Goal: Task Accomplishment & Management: Manage account settings

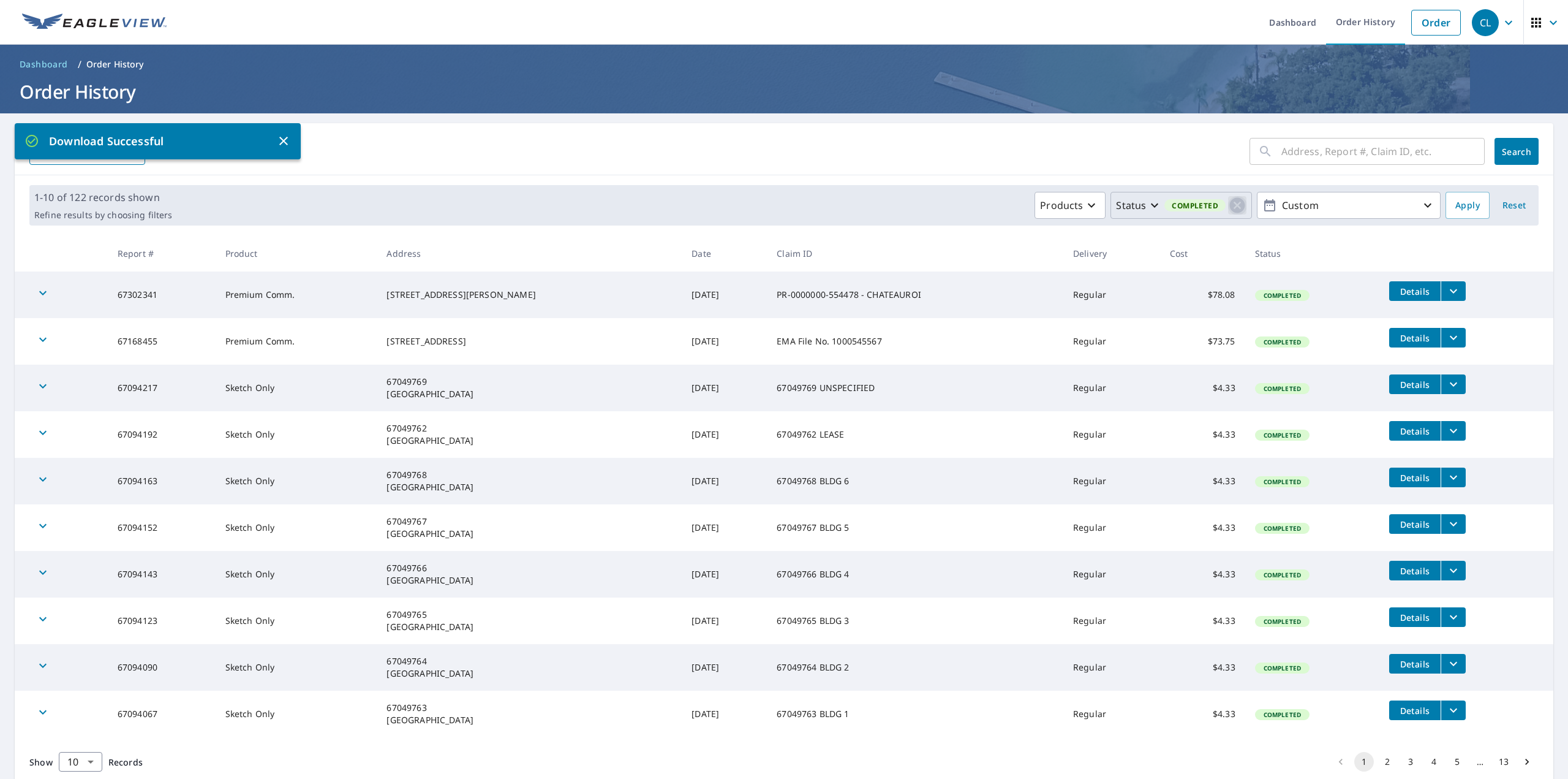
click at [1228, 207] on icon "button" at bounding box center [1237, 205] width 19 height 19
click at [1230, 206] on icon "button" at bounding box center [1238, 205] width 15 height 15
click at [1240, 258] on p "In Process" at bounding box center [1249, 258] width 49 height 15
click at [1339, 217] on button "Custom" at bounding box center [1348, 204] width 183 height 27
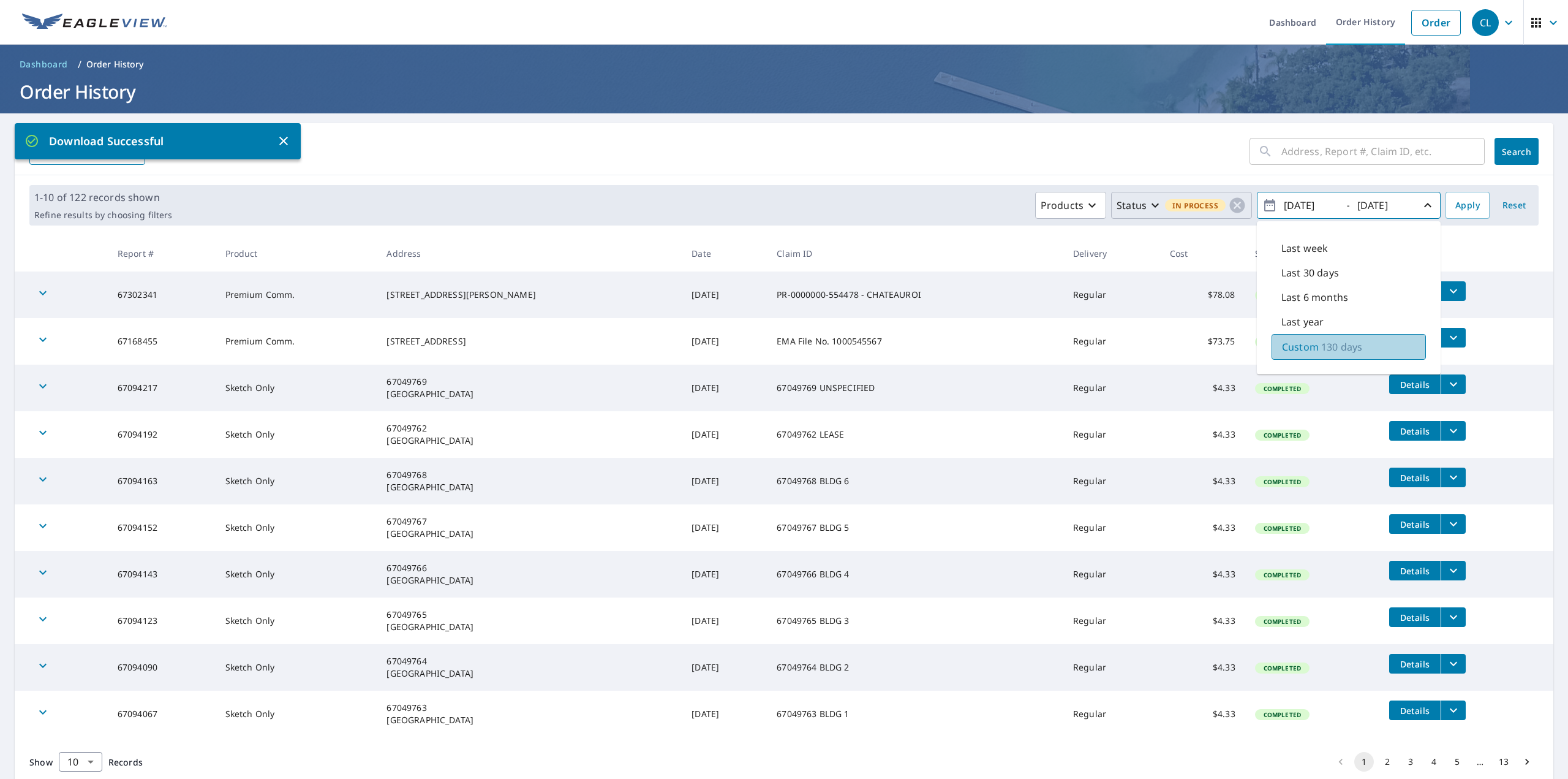
click at [1321, 349] on p "130 days" at bounding box center [1341, 347] width 41 height 15
click at [1459, 204] on span "Apply" at bounding box center [1467, 205] width 24 height 15
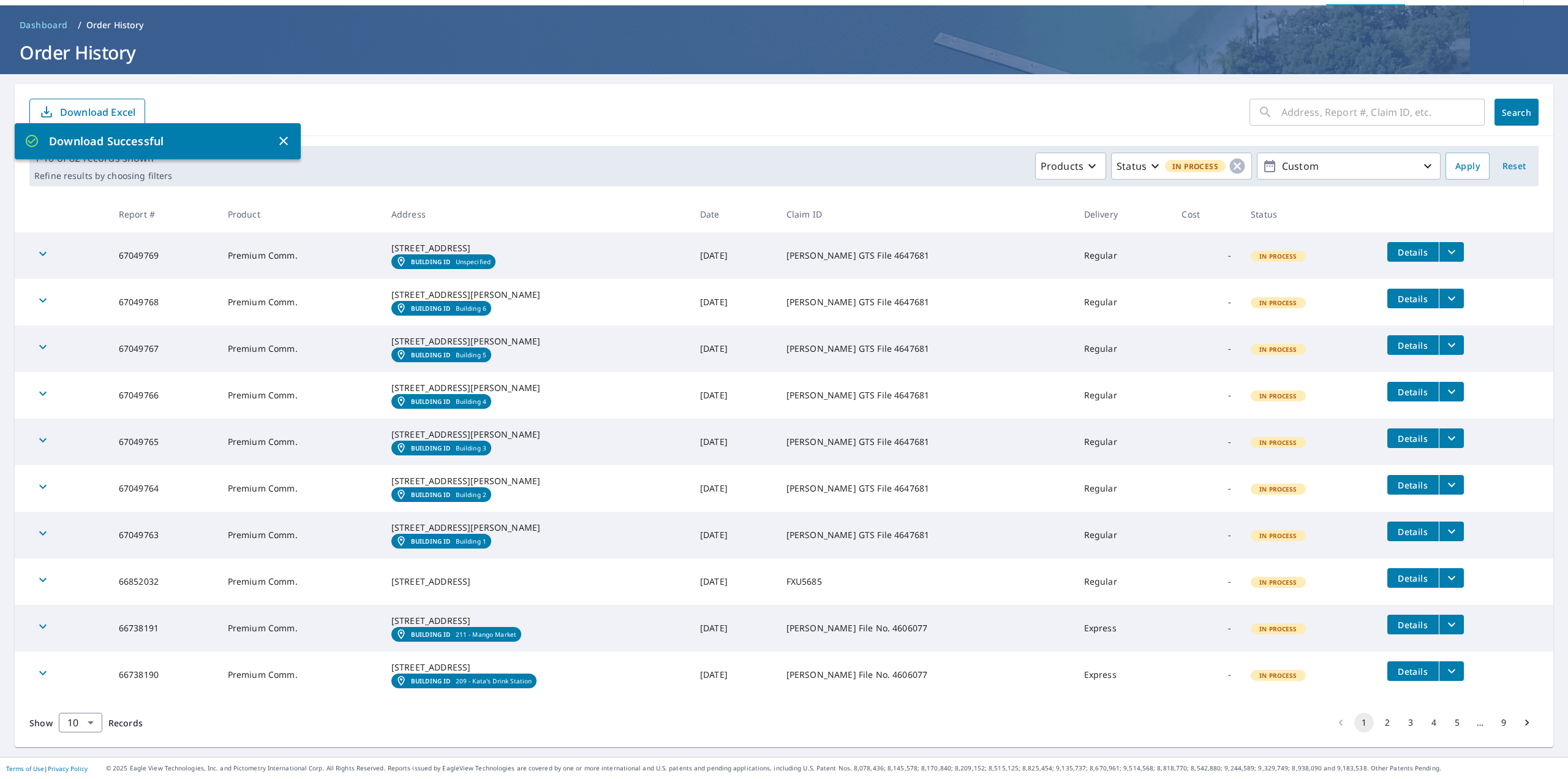
scroll to position [149, 0]
click at [90, 723] on body "CL CL Dashboard Order History Order CL Dashboard / Order History Order History …" at bounding box center [784, 390] width 1568 height 779
click at [90, 753] on li "100" at bounding box center [80, 752] width 44 height 22
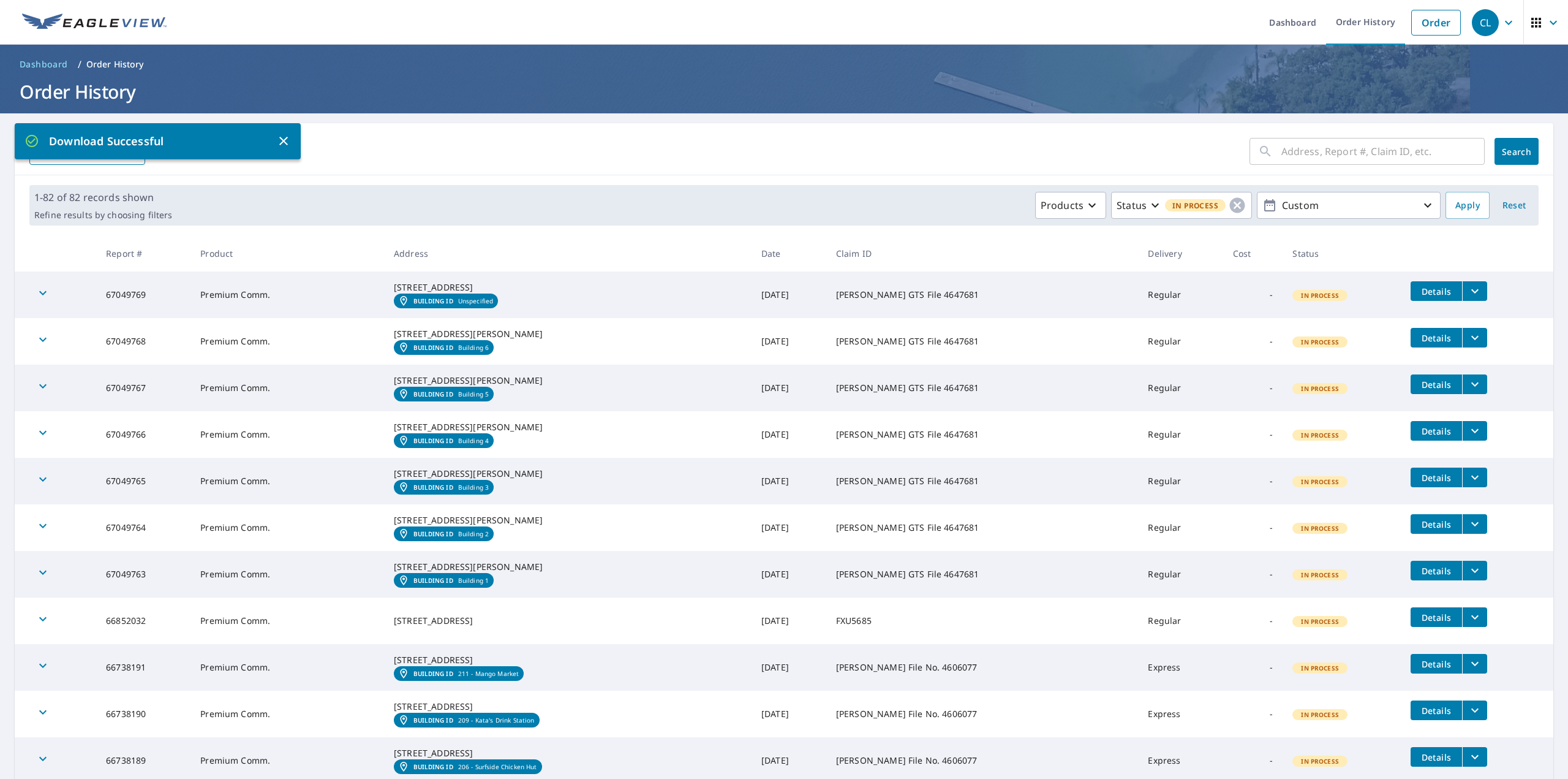
click at [916, 56] on ol "Dashboard / Order History" at bounding box center [784, 64] width 1539 height 19
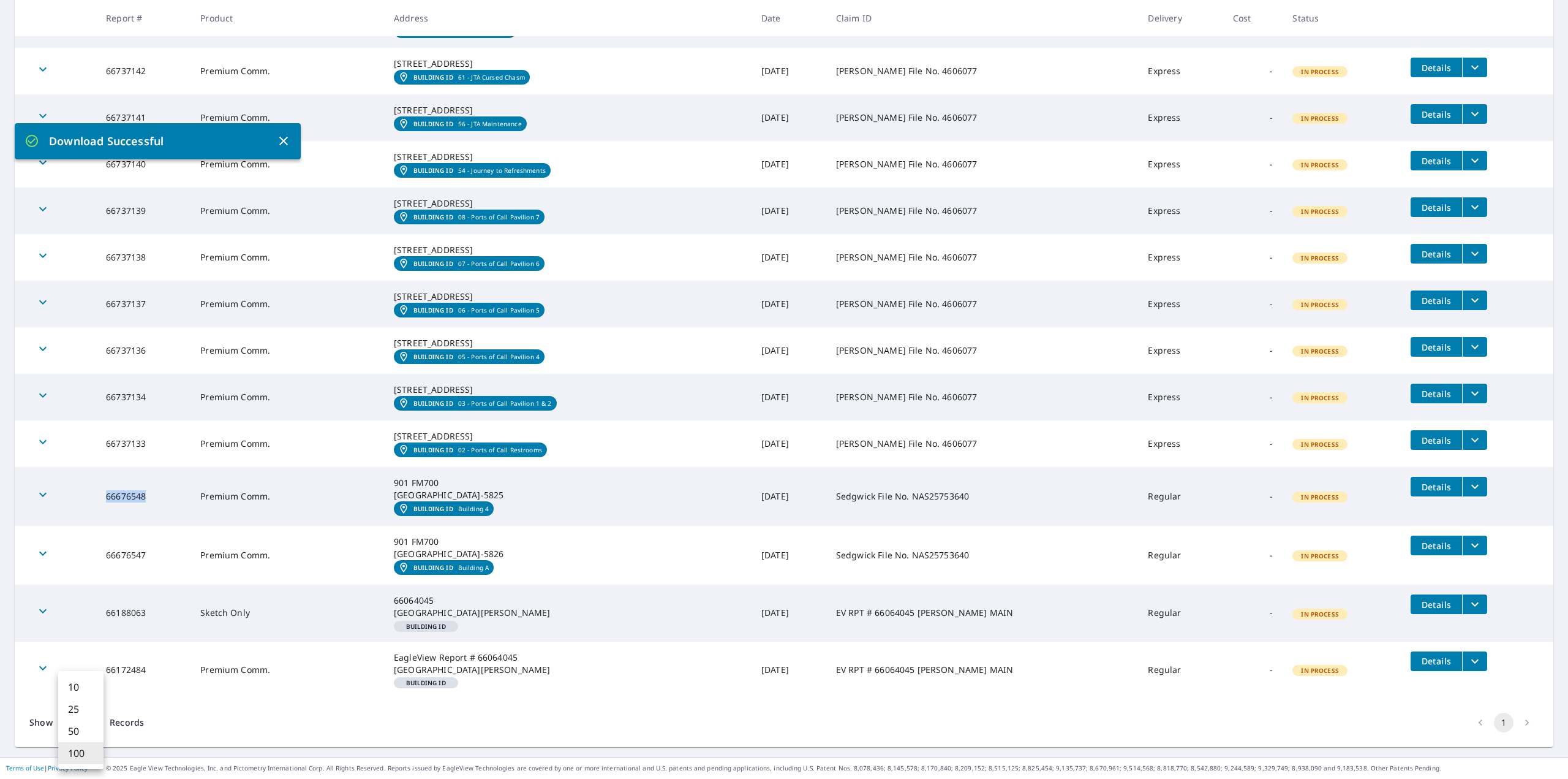
click at [98, 718] on body "CL CL Dashboard Order History Order CL Dashboard / Order History Order History …" at bounding box center [784, 396] width 1568 height 793
click at [237, 746] on div at bounding box center [784, 390] width 1568 height 779
click at [245, 726] on div "Show 100 100 ​ Records 1" at bounding box center [784, 722] width 1539 height 49
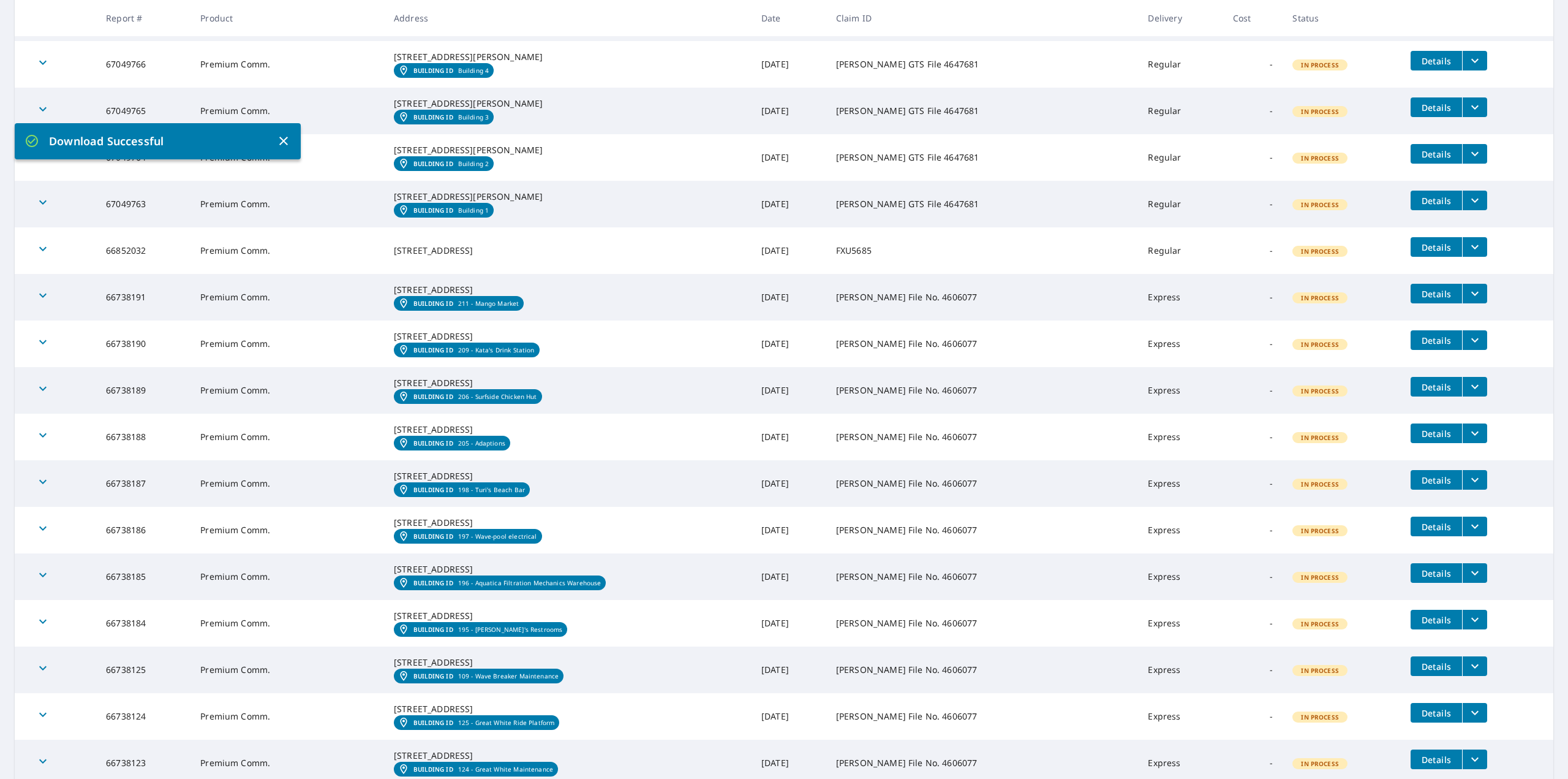
scroll to position [0, 0]
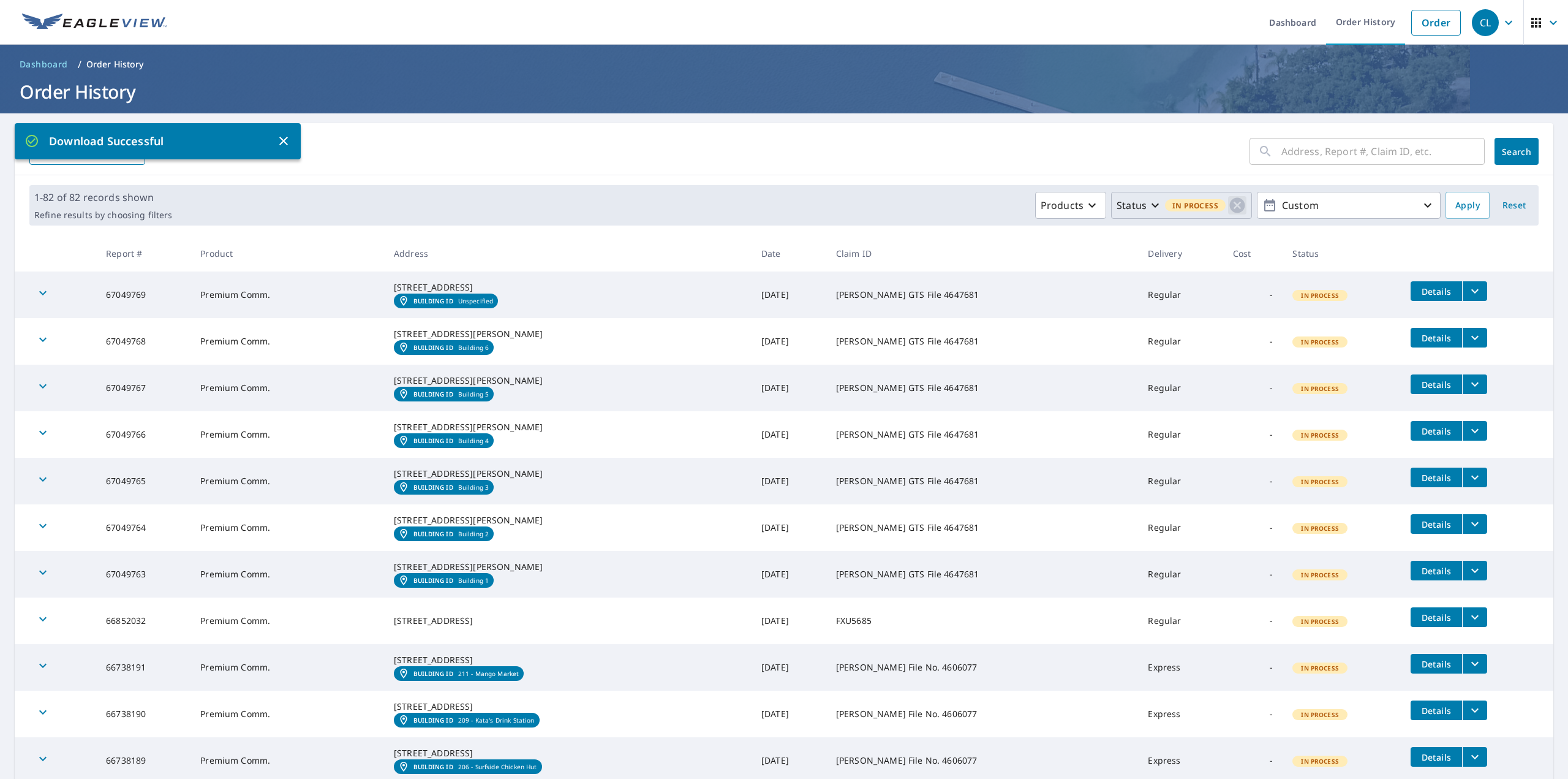
click at [1230, 203] on icon "button" at bounding box center [1237, 205] width 15 height 15
click at [1230, 204] on icon "button" at bounding box center [1238, 205] width 15 height 15
click at [1241, 358] on p "Completed" at bounding box center [1251, 356] width 52 height 15
click at [1465, 199] on span "Apply" at bounding box center [1467, 205] width 24 height 15
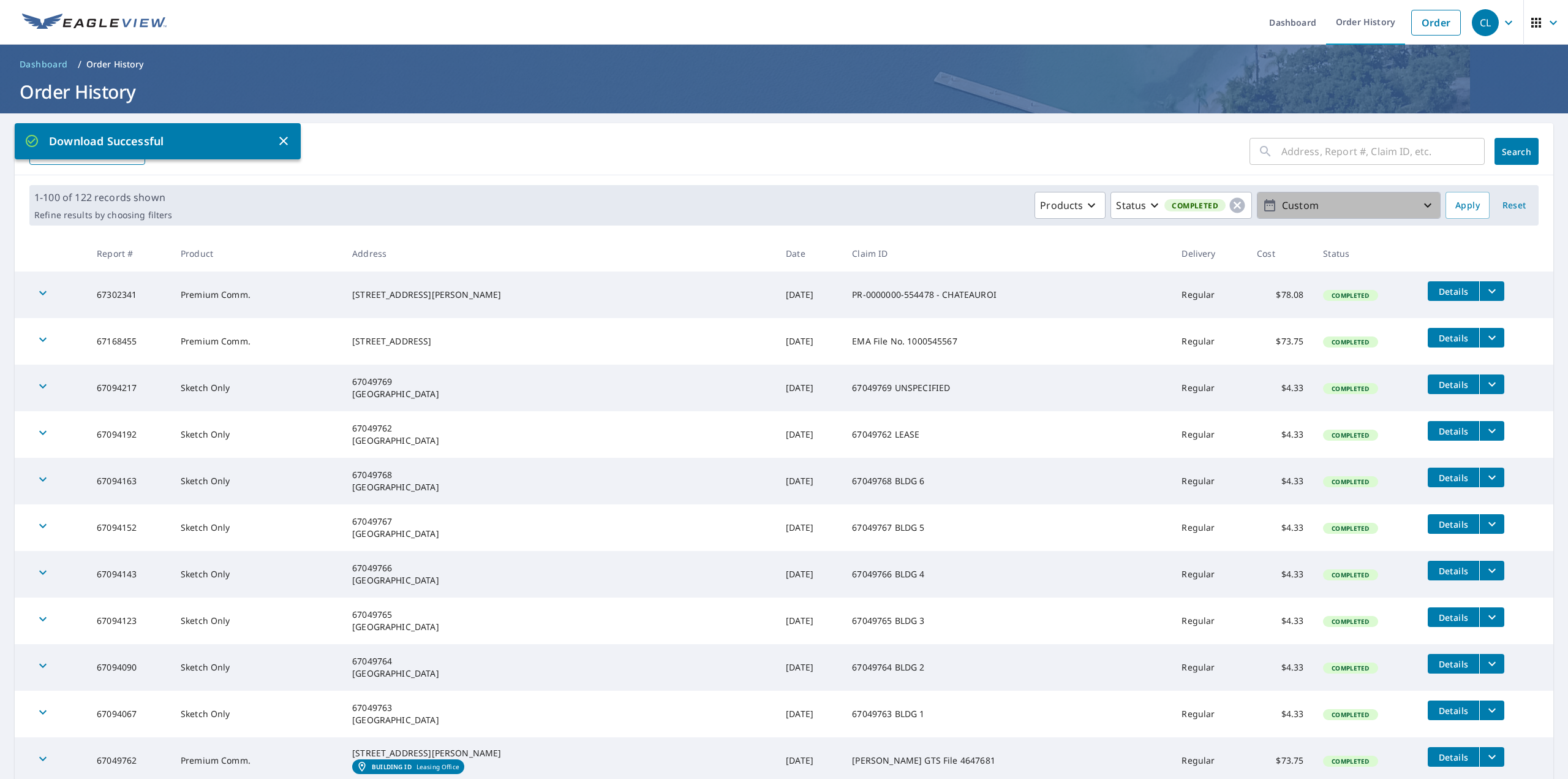
click at [1339, 204] on p "Custom" at bounding box center [1348, 205] width 143 height 22
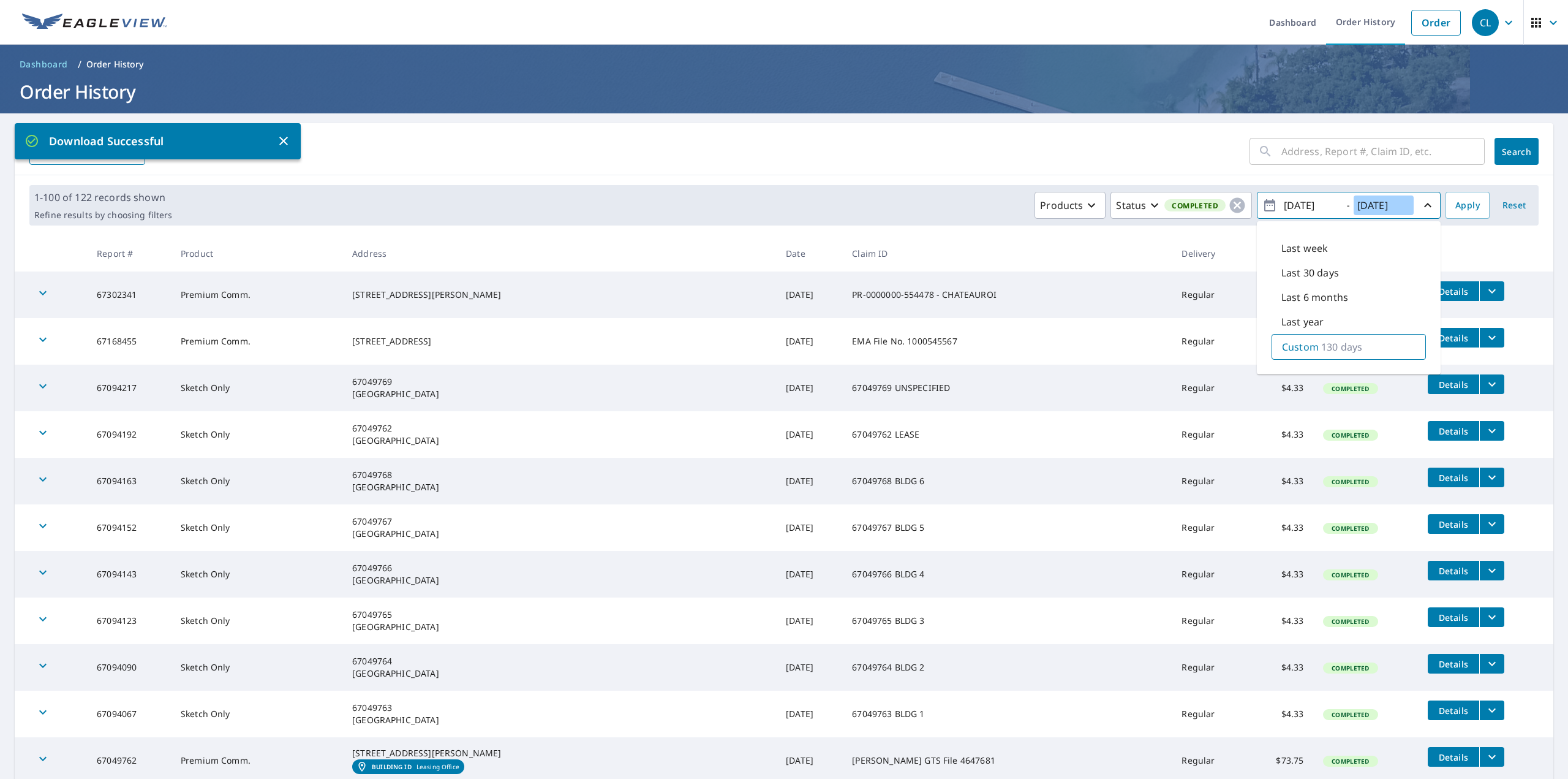
click at [1401, 204] on input "[DATE]" at bounding box center [1384, 205] width 60 height 19
drag, startPoint x: 1399, startPoint y: 201, endPoint x: 1381, endPoint y: 207, distance: 19.0
click at [1378, 204] on input "[DATE]" at bounding box center [1384, 205] width 60 height 19
type input "[DATE]"
drag, startPoint x: 1168, startPoint y: 126, endPoint x: 1169, endPoint y: 138, distance: 12.0
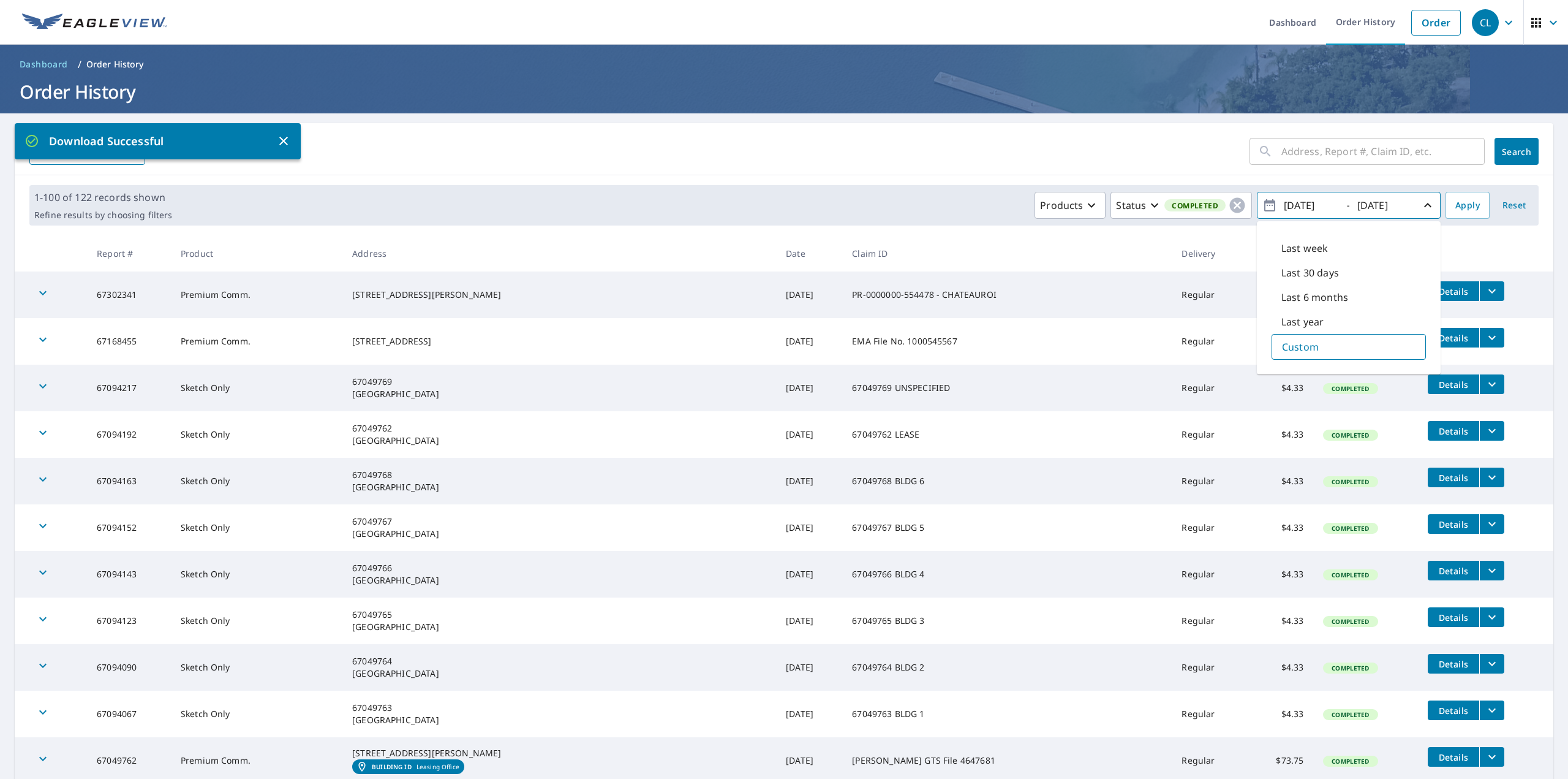
click at [1169, 129] on div "​ Search Download Excel" at bounding box center [784, 149] width 1539 height 52
click at [1461, 206] on span "Apply" at bounding box center [1467, 205] width 24 height 15
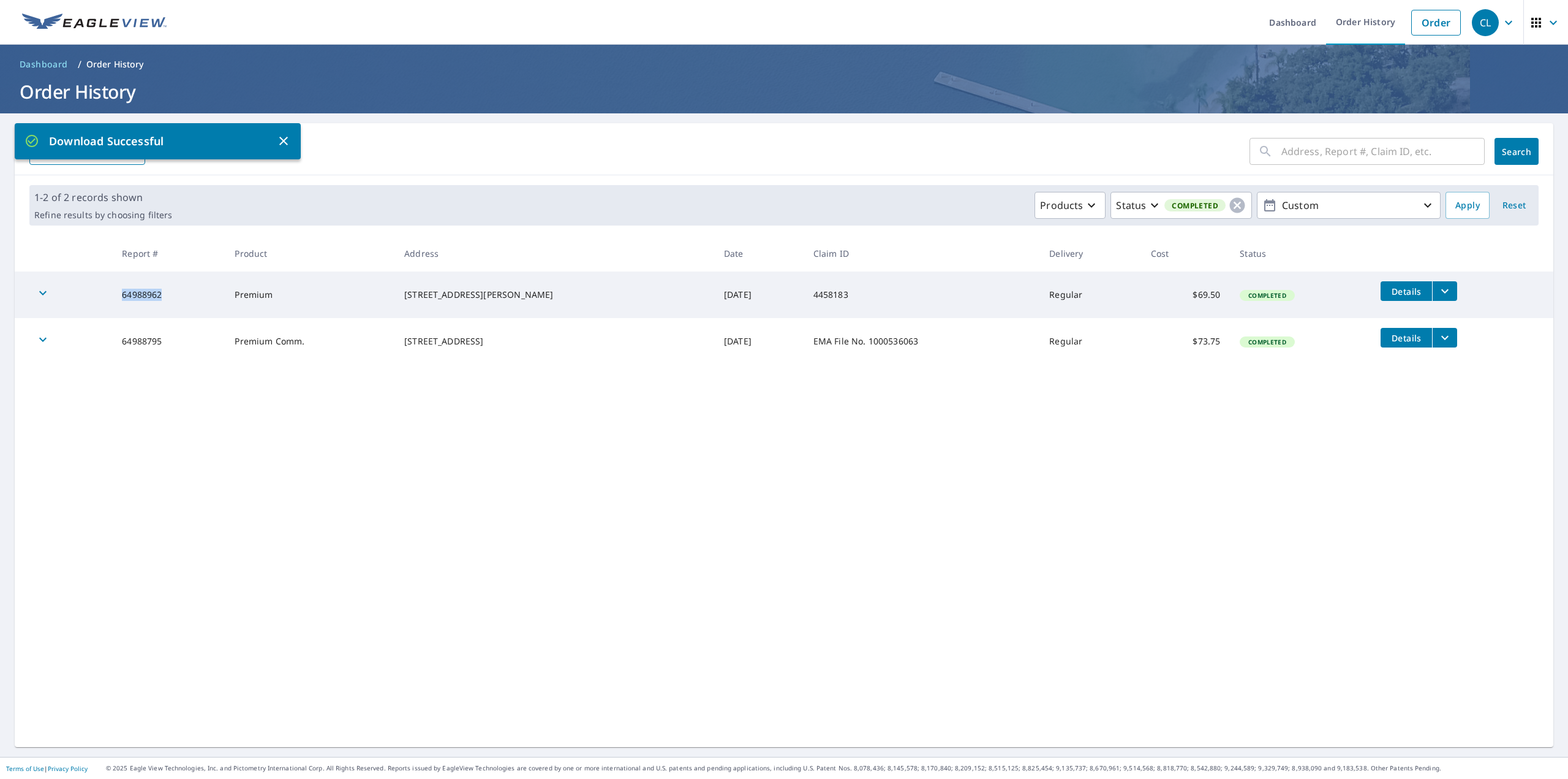
drag, startPoint x: 166, startPoint y: 291, endPoint x: 126, endPoint y: 293, distance: 40.0
click at [126, 293] on td "64988962" at bounding box center [169, 295] width 113 height 47
copy td "64988962"
drag, startPoint x: 166, startPoint y: 345, endPoint x: 125, endPoint y: 345, distance: 41.0
click at [125, 345] on td "64988795" at bounding box center [169, 342] width 113 height 47
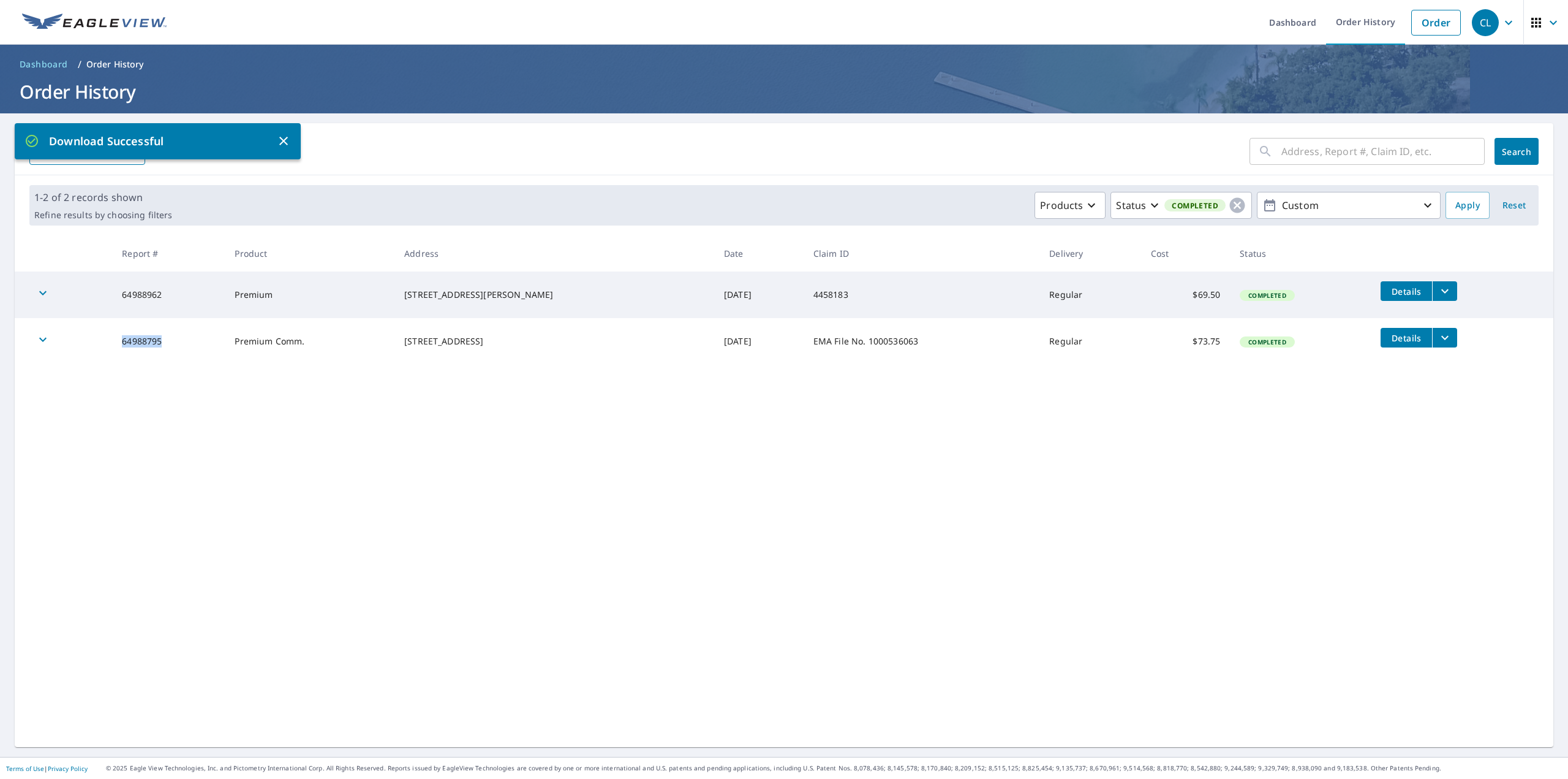
copy td "64988795"
click at [1339, 203] on p "Custom" at bounding box center [1348, 205] width 143 height 22
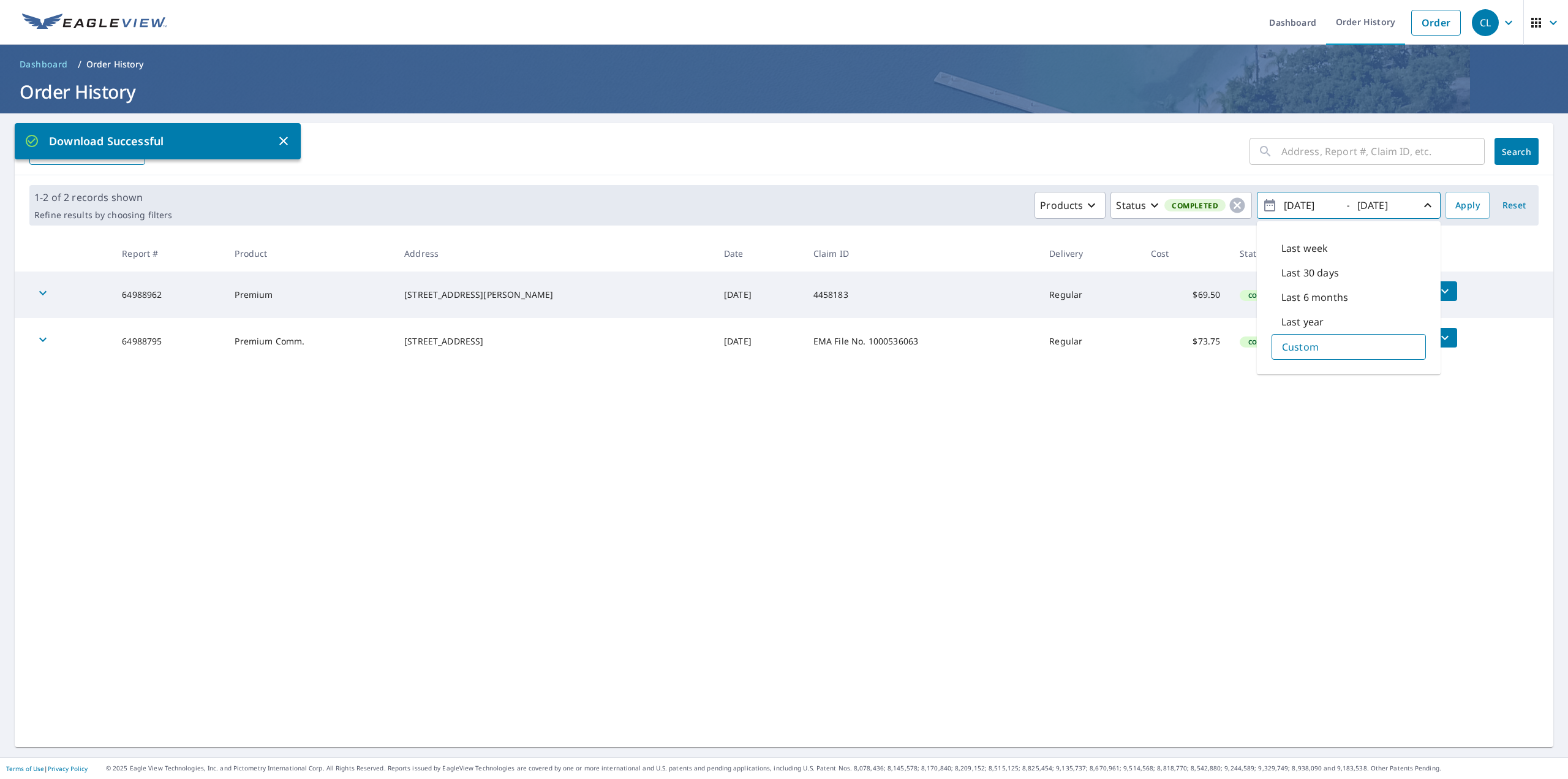
click at [1297, 202] on input "[DATE]" at bounding box center [1310, 205] width 60 height 19
type input "[DATE]"
click at [1455, 200] on span "Apply" at bounding box center [1467, 205] width 24 height 15
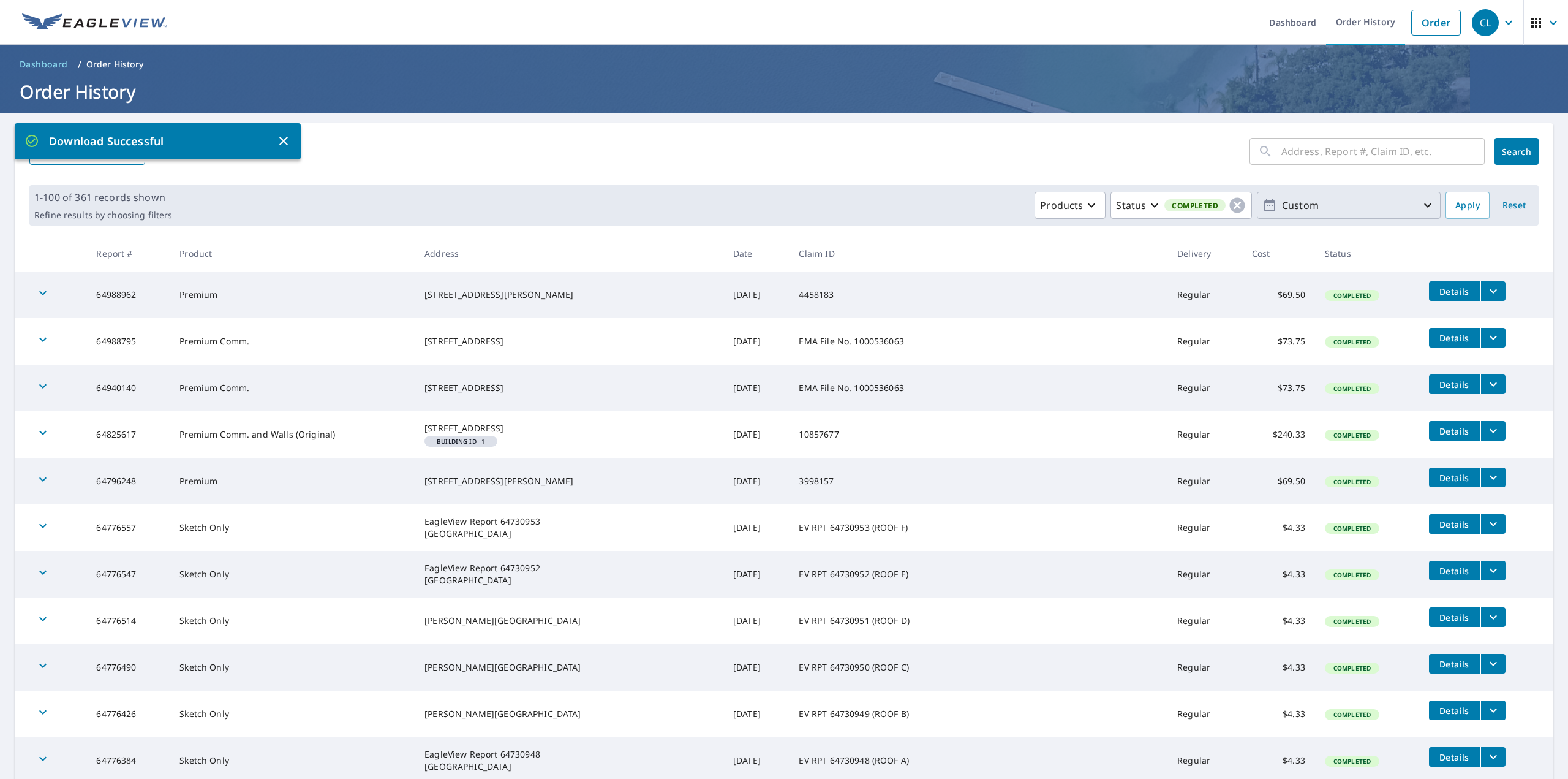
click at [1321, 208] on p "Custom" at bounding box center [1348, 205] width 143 height 22
click at [1390, 204] on input "[DATE]" at bounding box center [1384, 205] width 60 height 19
click at [1379, 206] on input "[DATE]" at bounding box center [1384, 205] width 60 height 19
drag, startPoint x: 1400, startPoint y: 208, endPoint x: 1377, endPoint y: 209, distance: 23.0
click at [1377, 209] on input "[DATE]" at bounding box center [1384, 205] width 60 height 19
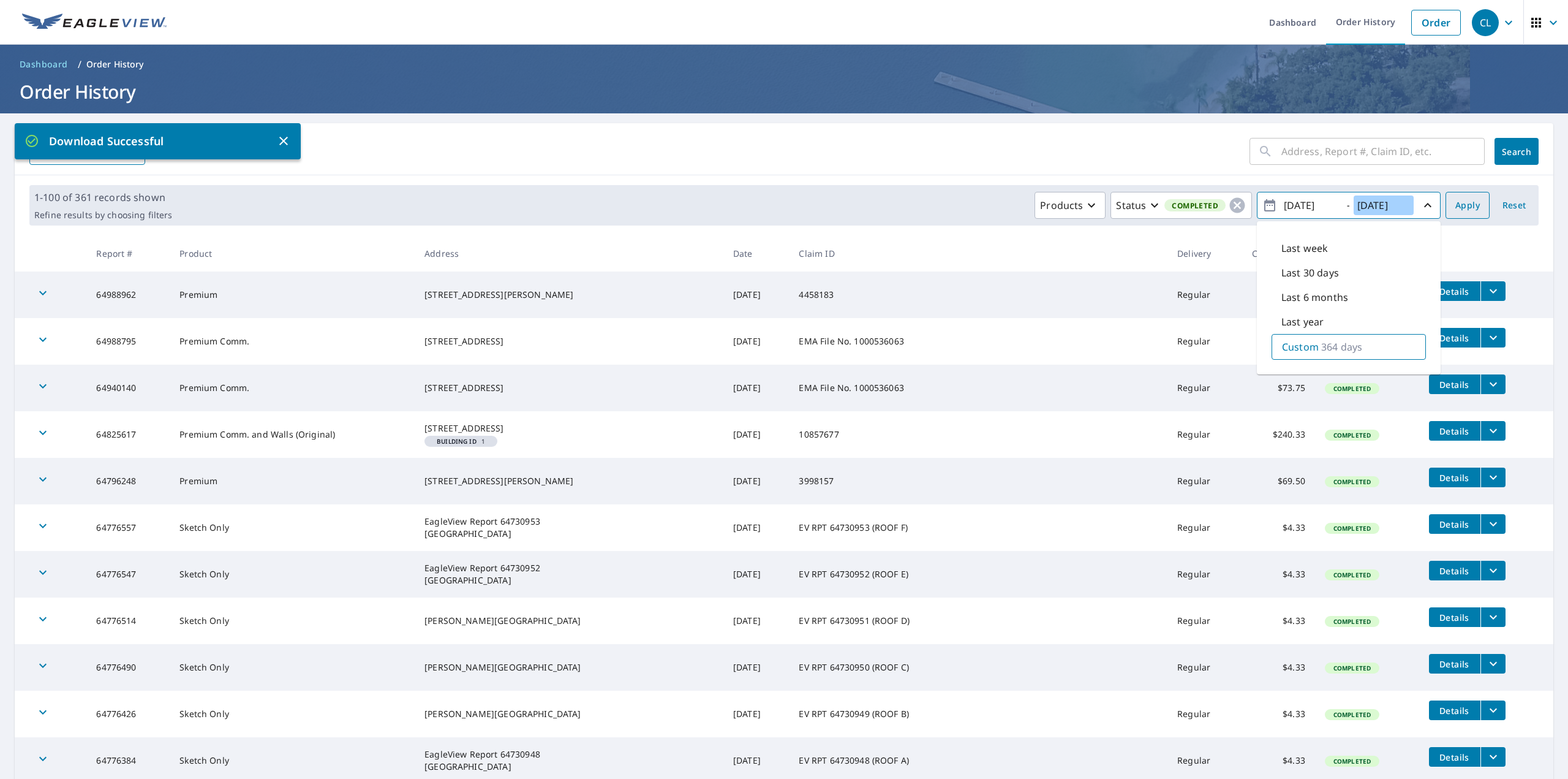
type input "[DATE]"
click at [1459, 204] on span "Apply" at bounding box center [1467, 205] width 24 height 15
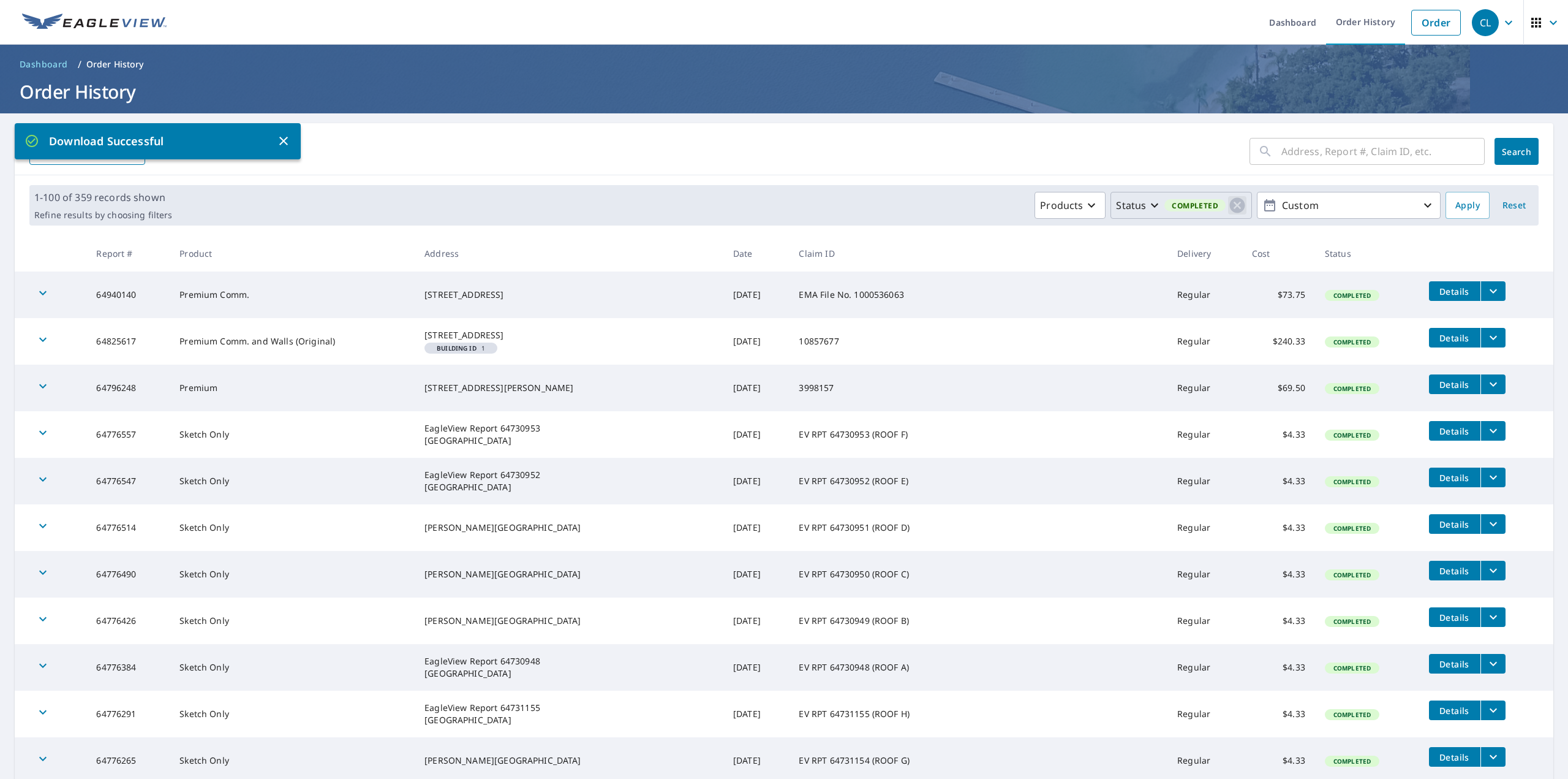
click at [1228, 204] on icon "button" at bounding box center [1237, 205] width 19 height 19
click at [1213, 205] on p "Status" at bounding box center [1214, 205] width 30 height 15
click at [1239, 352] on p "Completed" at bounding box center [1251, 356] width 52 height 15
click at [1455, 207] on span "Apply" at bounding box center [1467, 205] width 24 height 15
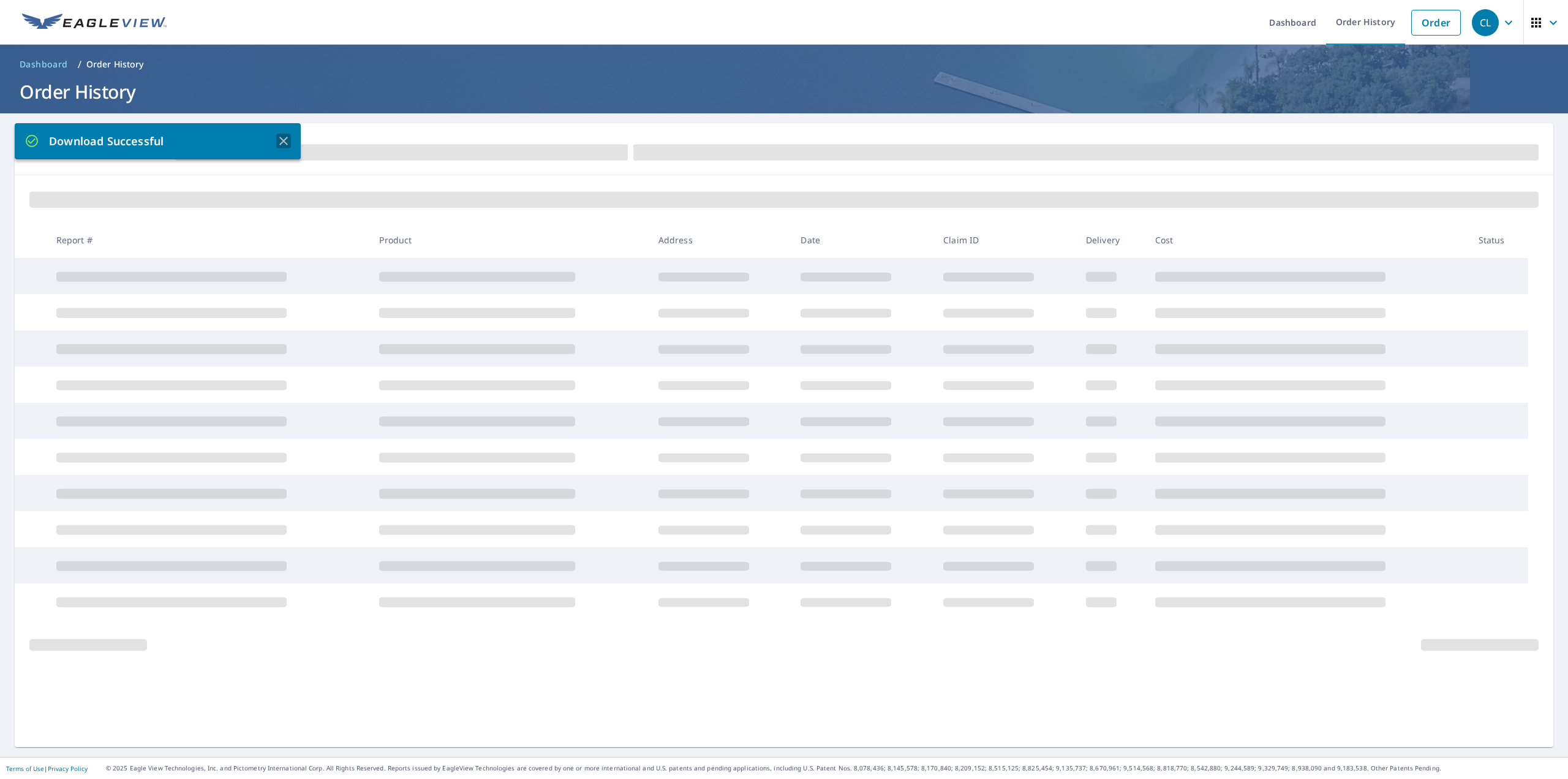
click at [283, 141] on icon "button" at bounding box center [284, 141] width 15 height 15
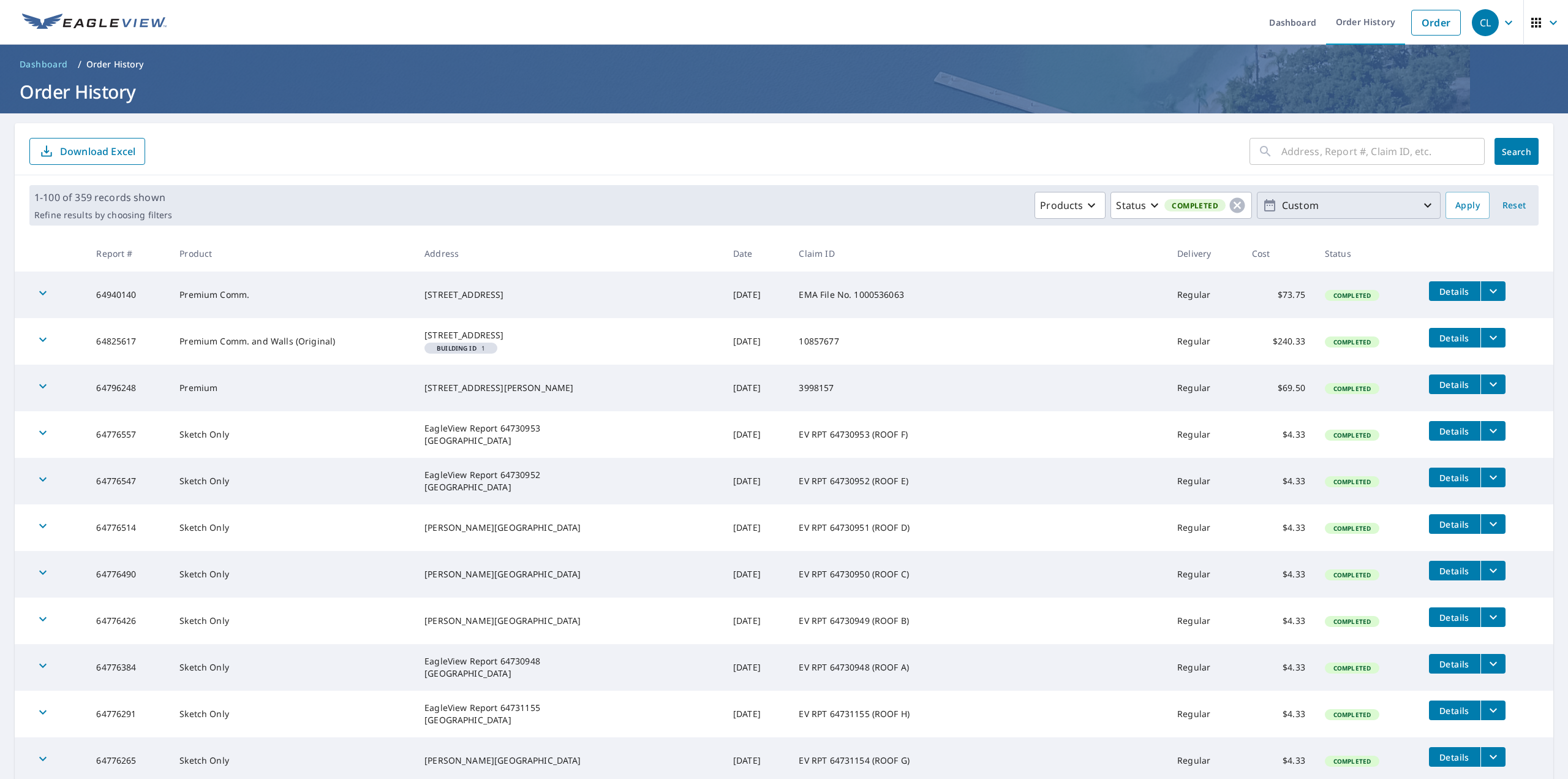
click at [1297, 198] on p "Custom" at bounding box center [1348, 205] width 143 height 22
click at [1321, 341] on p "364 days" at bounding box center [1341, 347] width 41 height 15
drag, startPoint x: 1328, startPoint y: 205, endPoint x: 1276, endPoint y: 205, distance: 52.0
click at [1280, 205] on input "[DATE]" at bounding box center [1310, 205] width 60 height 19
click at [1309, 206] on input "[DATE]" at bounding box center [1310, 205] width 60 height 19
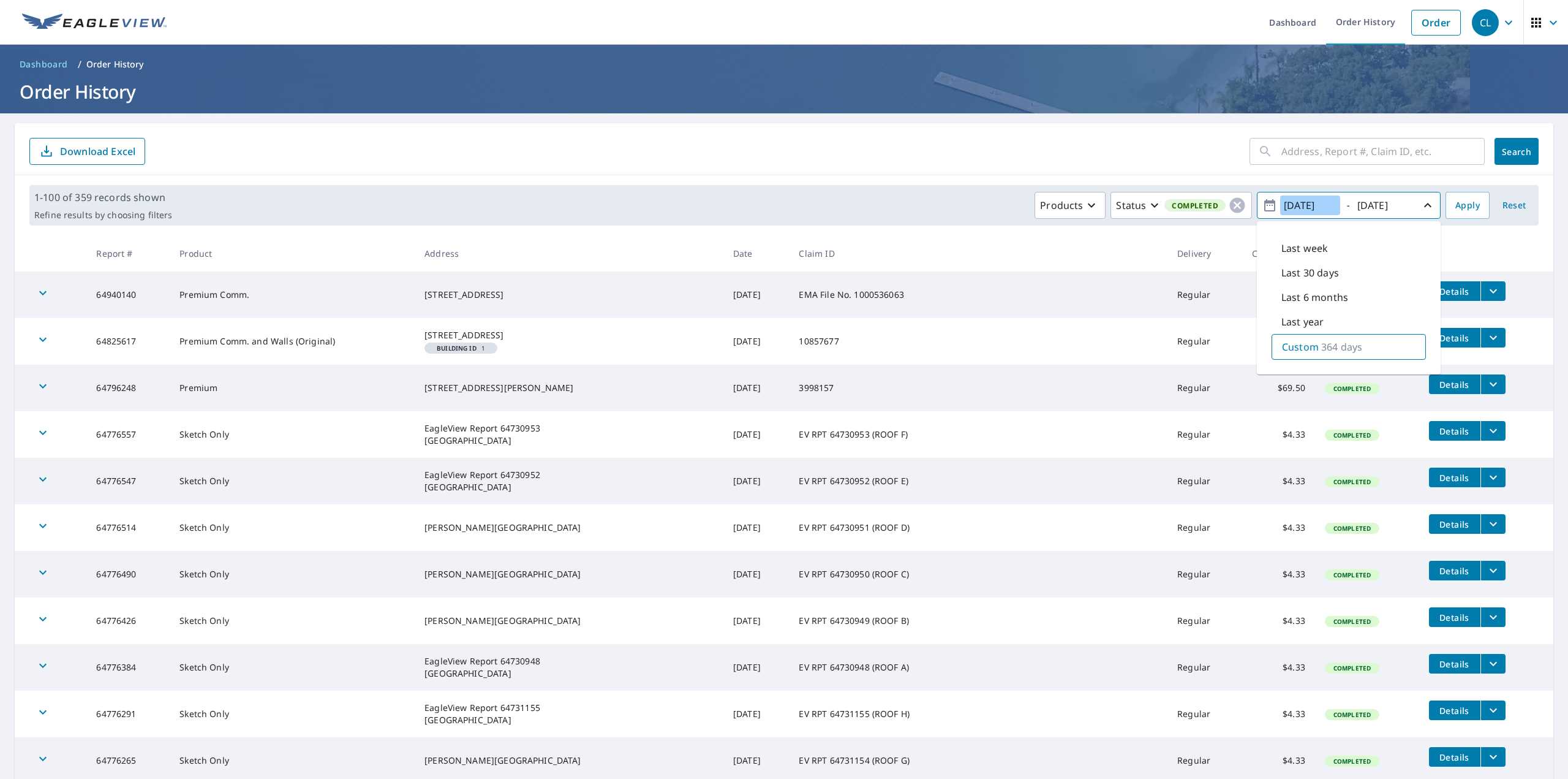
click at [1303, 208] on input "[DATE]" at bounding box center [1310, 205] width 60 height 19
drag, startPoint x: 1303, startPoint y: 206, endPoint x: 1330, endPoint y: 208, distance: 27.1
click at [1330, 208] on input "[DATE]" at bounding box center [1310, 205] width 60 height 19
type input "[DATE]"
click at [1461, 199] on span "Apply" at bounding box center [1467, 205] width 24 height 15
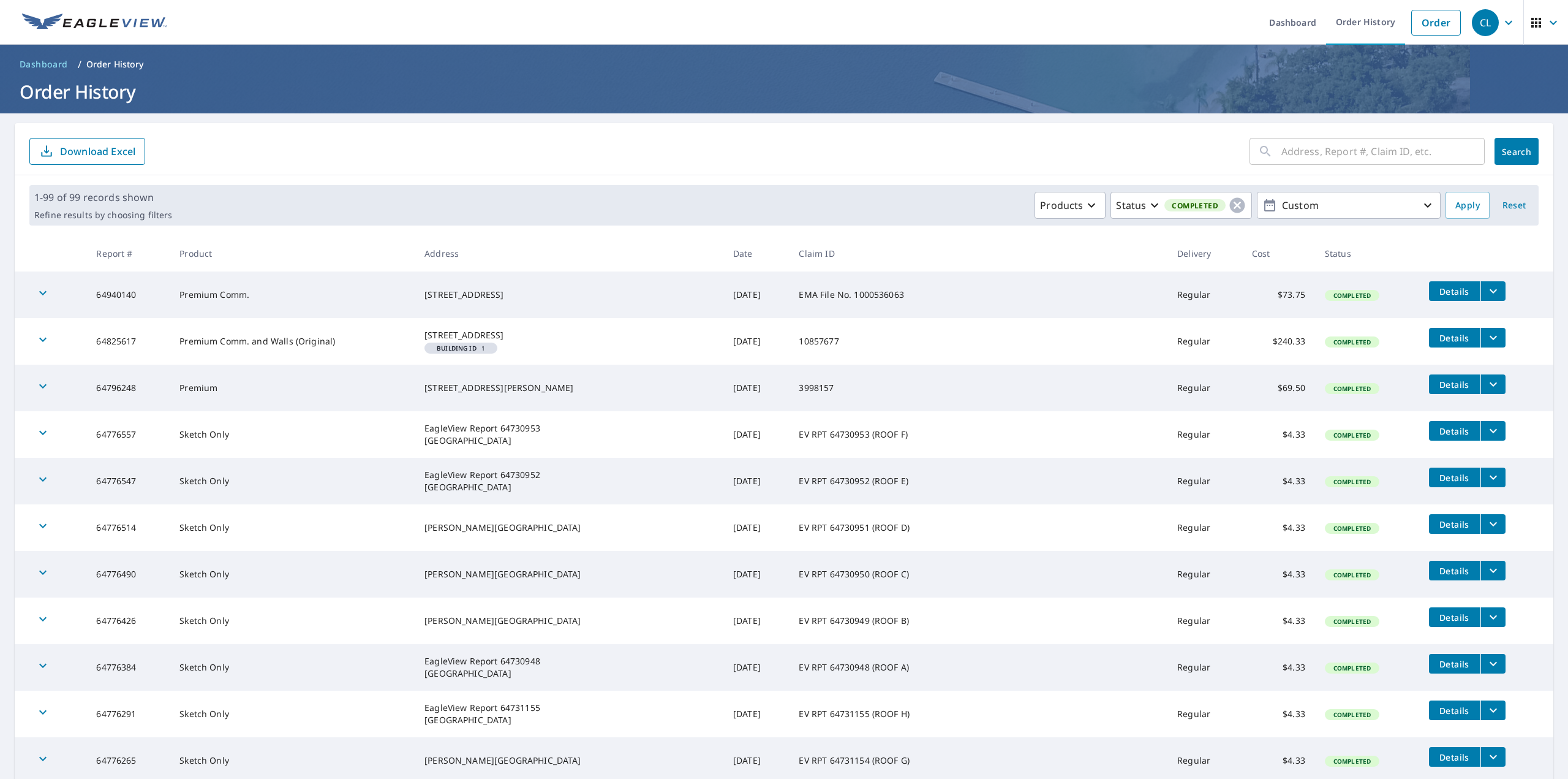
click at [934, 69] on ol "Dashboard / Order History" at bounding box center [784, 64] width 1539 height 19
click at [1147, 204] on icon "button" at bounding box center [1154, 205] width 15 height 15
click at [1087, 203] on icon "button" at bounding box center [1091, 205] width 15 height 15
click at [1133, 206] on p "Status" at bounding box center [1130, 205] width 30 height 15
click at [1133, 157] on form "​ Search Download Excel" at bounding box center [784, 151] width 1509 height 27
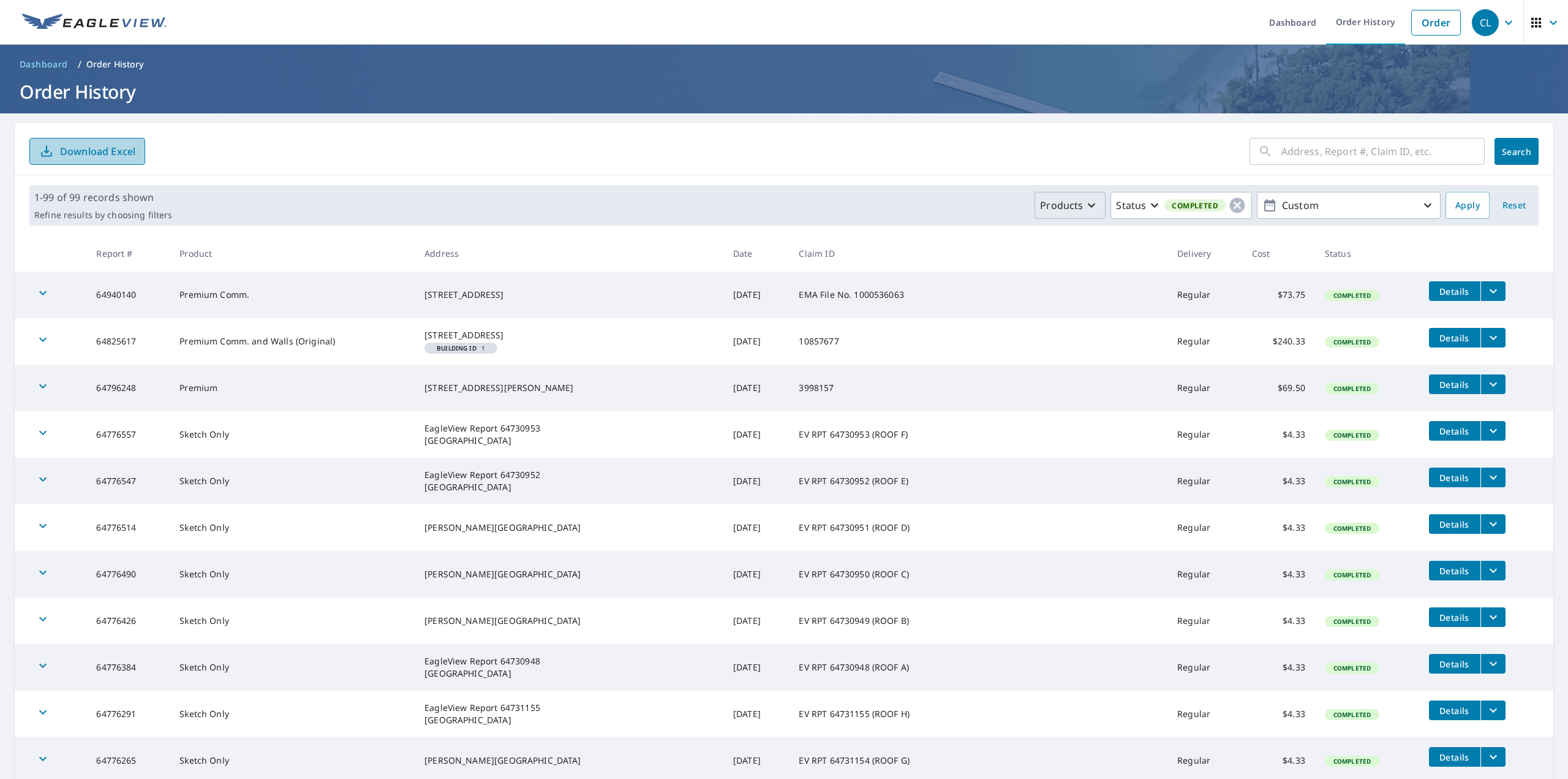
click at [69, 161] on button "Download Excel" at bounding box center [86, 151] width 116 height 27
drag, startPoint x: 1000, startPoint y: 47, endPoint x: 996, endPoint y: 68, distance: 21.4
click at [1000, 47] on header "Dashboard / Order History Order History" at bounding box center [784, 78] width 1568 height 69
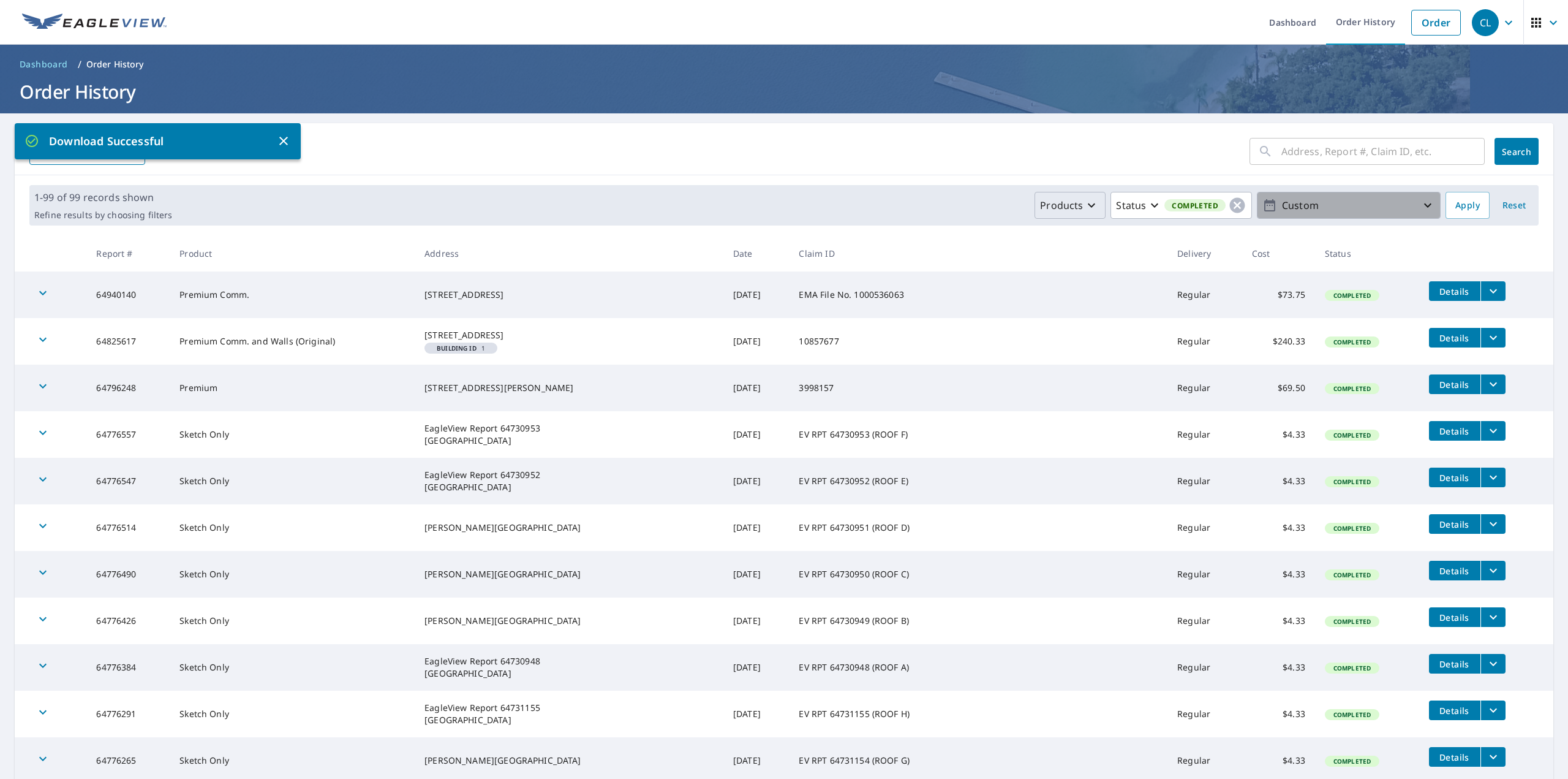
click at [1297, 204] on p "Custom" at bounding box center [1348, 205] width 143 height 22
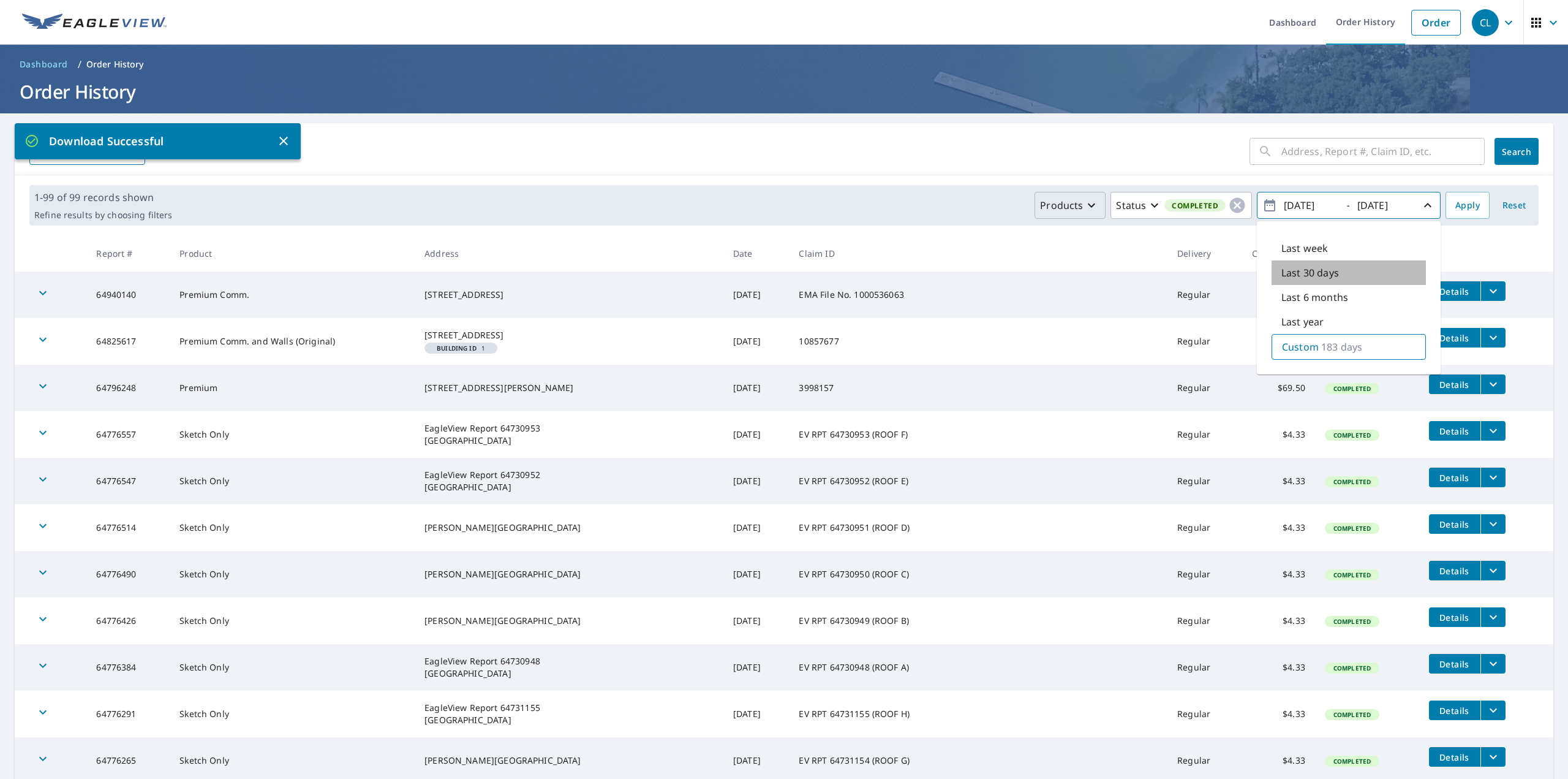
click at [1329, 272] on p "Last 30 days" at bounding box center [1309, 272] width 57 height 15
type input "[DATE]"
click at [1455, 211] on span "Apply" at bounding box center [1467, 205] width 24 height 15
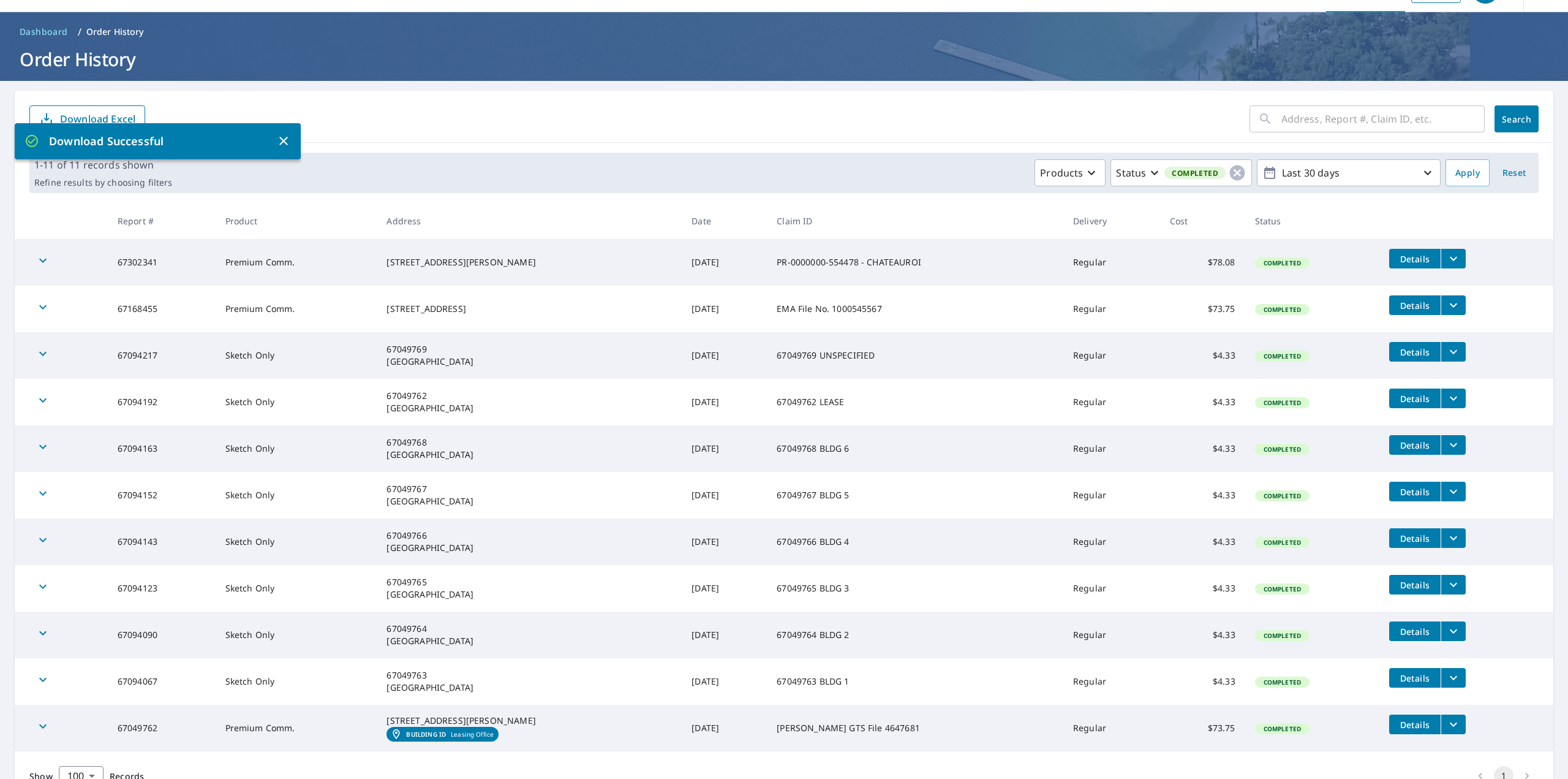
scroll to position [98, 0]
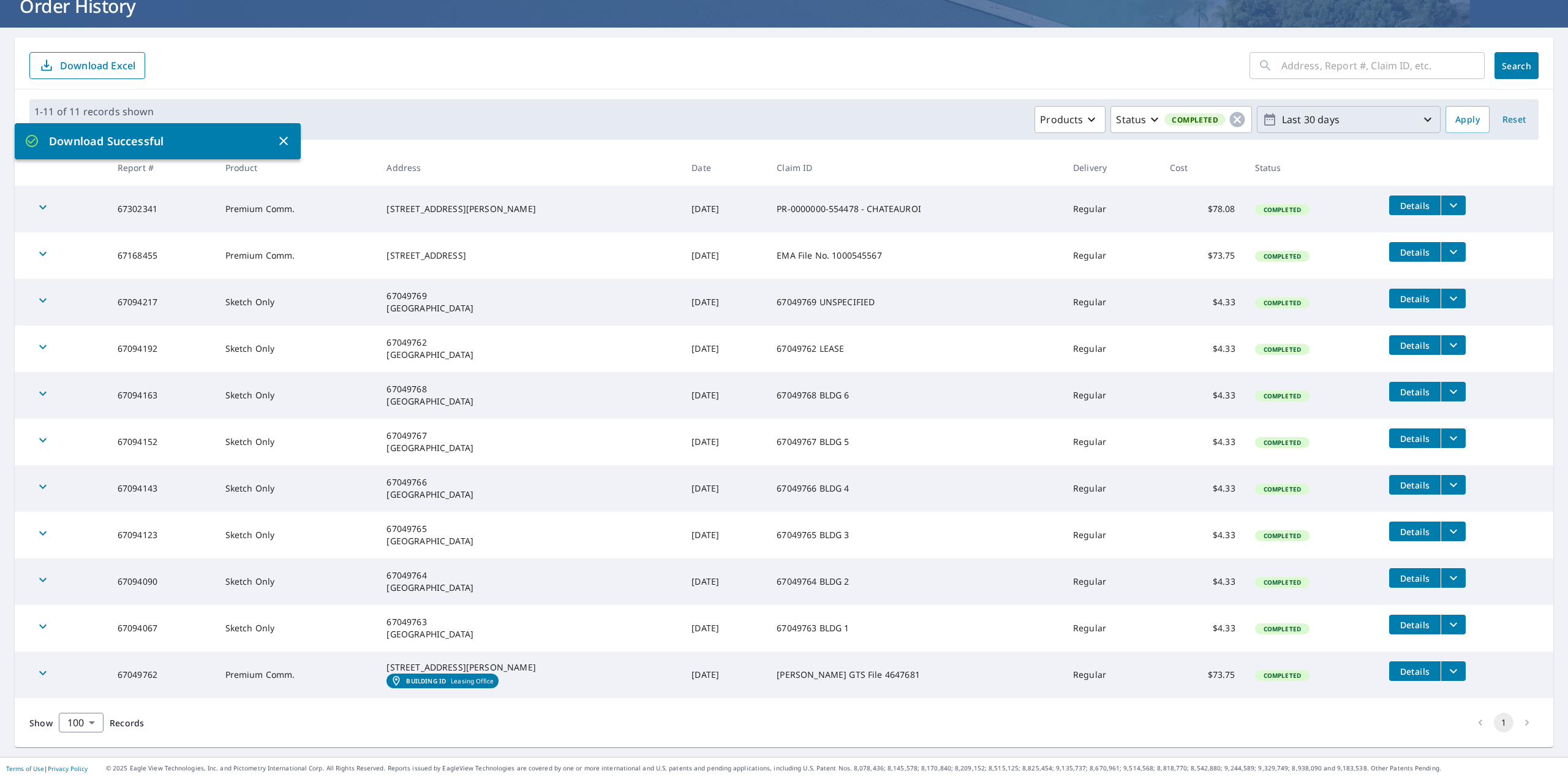
click at [1420, 112] on icon "button" at bounding box center [1427, 120] width 15 height 15
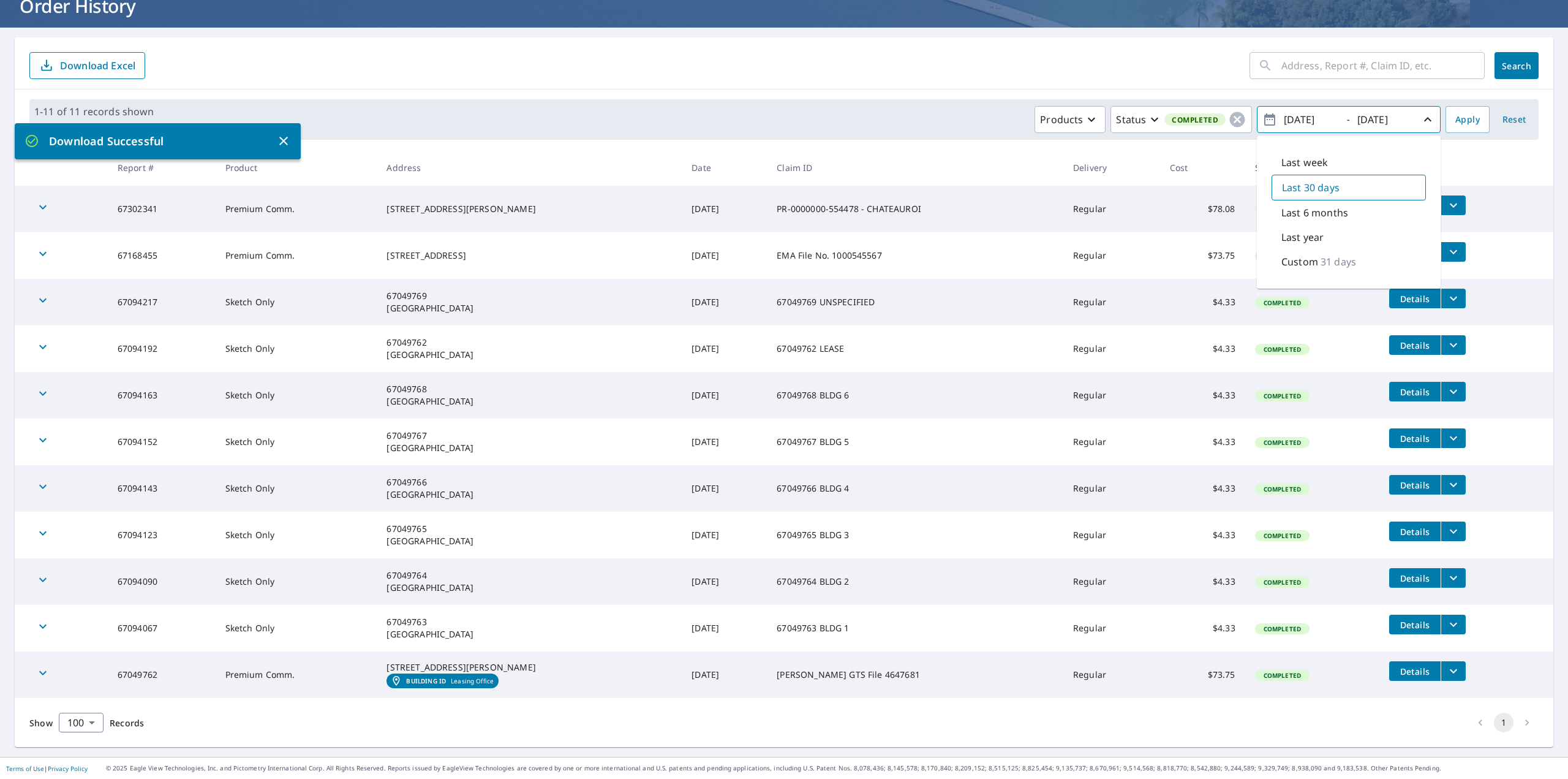
click at [1330, 110] on input "[DATE]" at bounding box center [1310, 120] width 60 height 19
drag, startPoint x: 1326, startPoint y: 106, endPoint x: 1303, endPoint y: 103, distance: 23.2
click at [1303, 110] on input "[DATE]" at bounding box center [1310, 120] width 60 height 19
type input "[DATE]"
click at [1455, 112] on span "Apply" at bounding box center [1467, 120] width 24 height 15
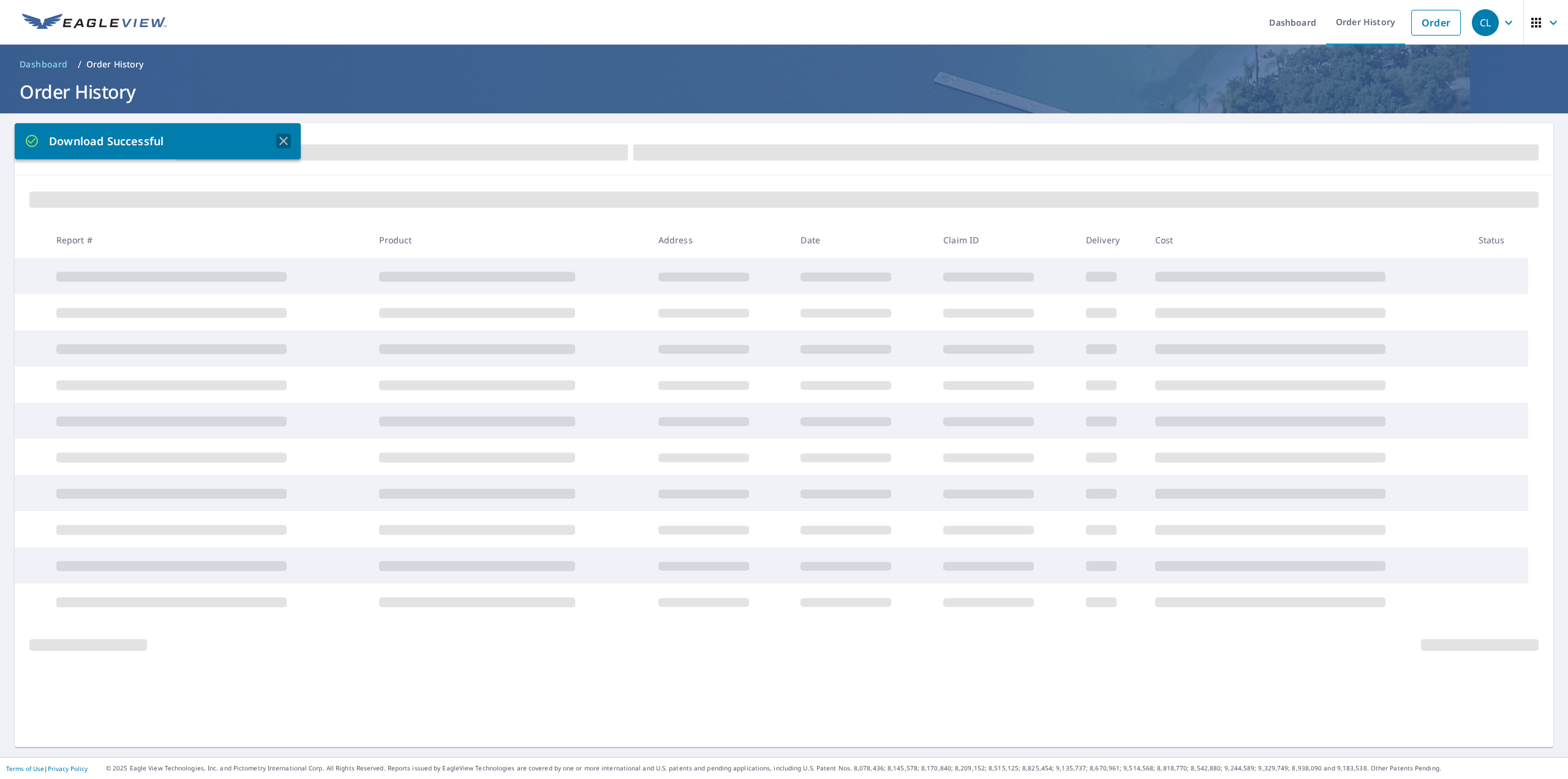
click at [286, 139] on icon "button" at bounding box center [284, 141] width 15 height 15
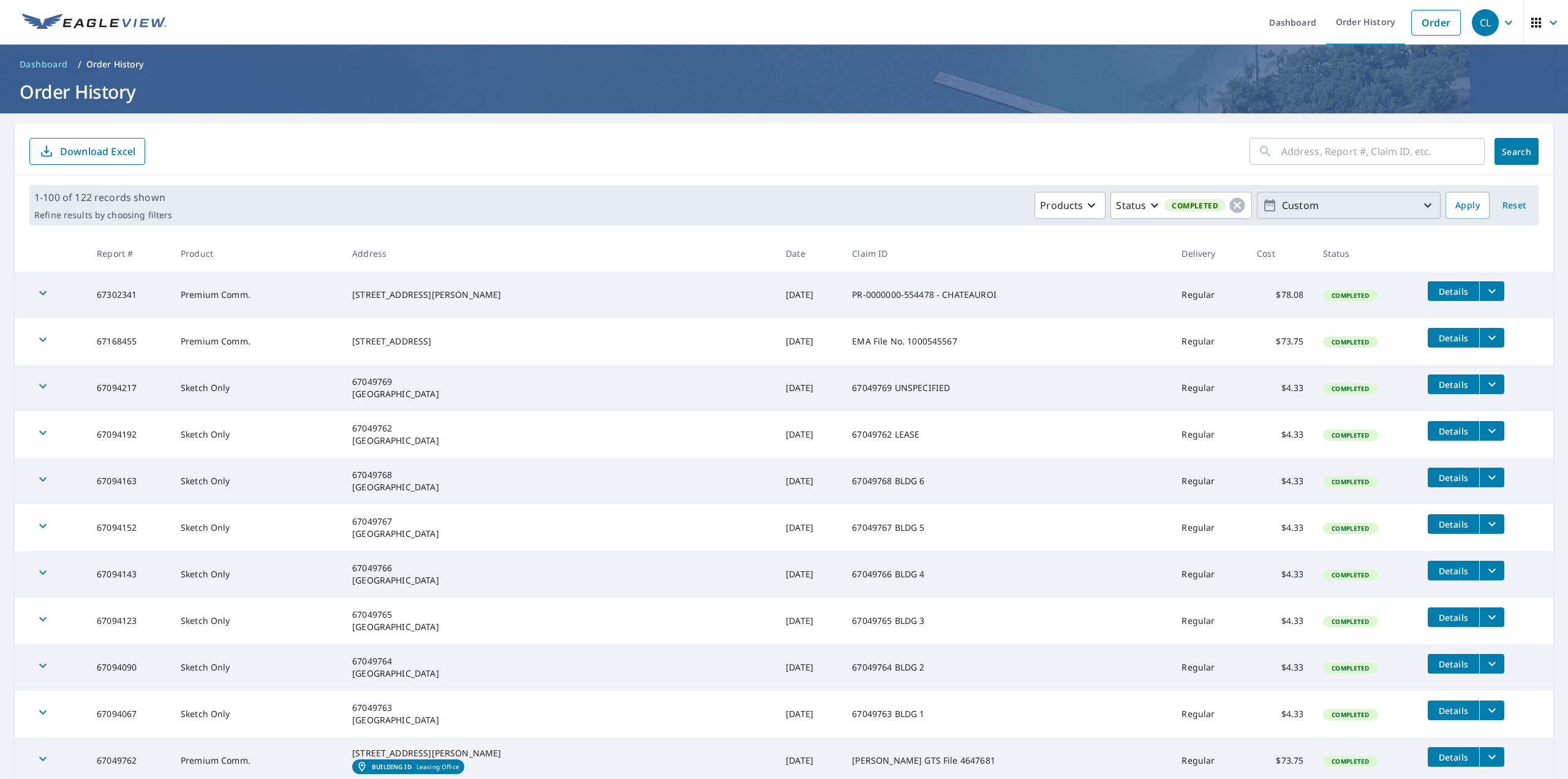
click at [1345, 199] on p "Custom" at bounding box center [1348, 205] width 143 height 22
click at [952, 150] on form "​ Search Download Excel" at bounding box center [784, 151] width 1509 height 27
click at [1459, 204] on span "Apply" at bounding box center [1467, 205] width 24 height 15
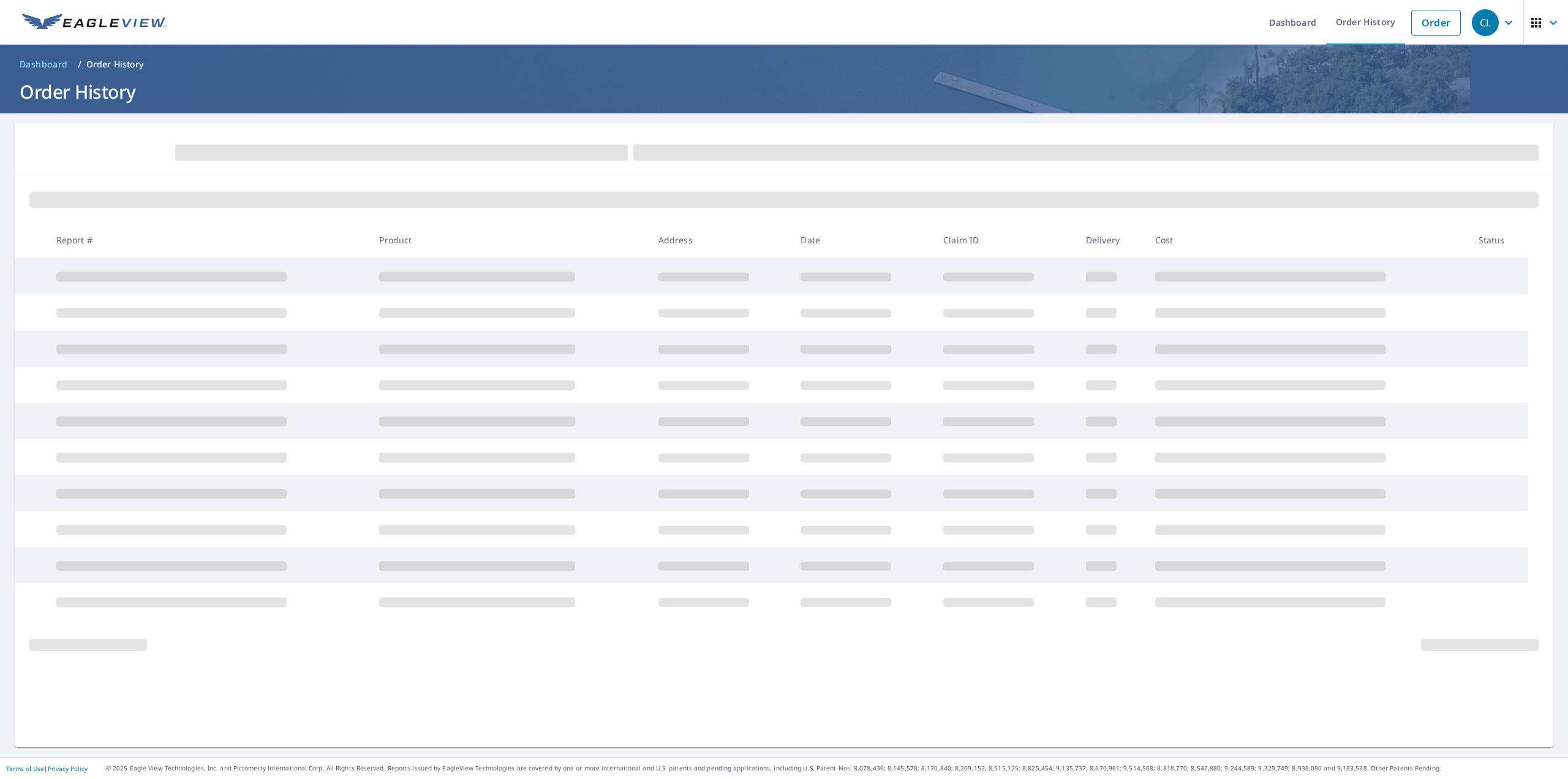
click at [782, 735] on div "Report # Product Address Date Claim ID Delivery Cost Status" at bounding box center [784, 435] width 1539 height 624
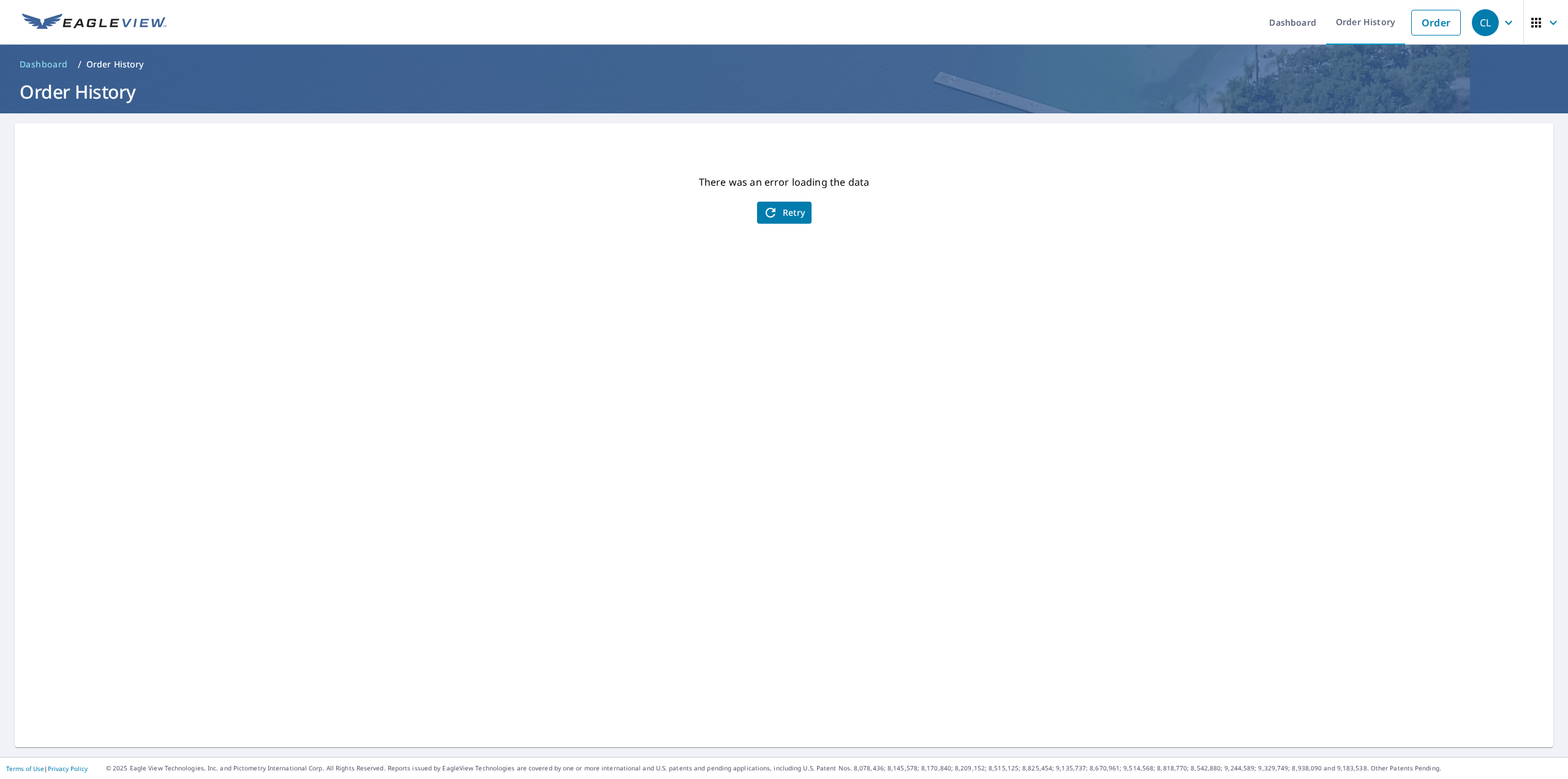
drag, startPoint x: 779, startPoint y: 225, endPoint x: 786, endPoint y: 219, distance: 9.2
click at [779, 225] on div "There was an error loading the data Retry" at bounding box center [784, 435] width 1539 height 624
click at [790, 218] on span "Retry" at bounding box center [784, 213] width 42 height 15
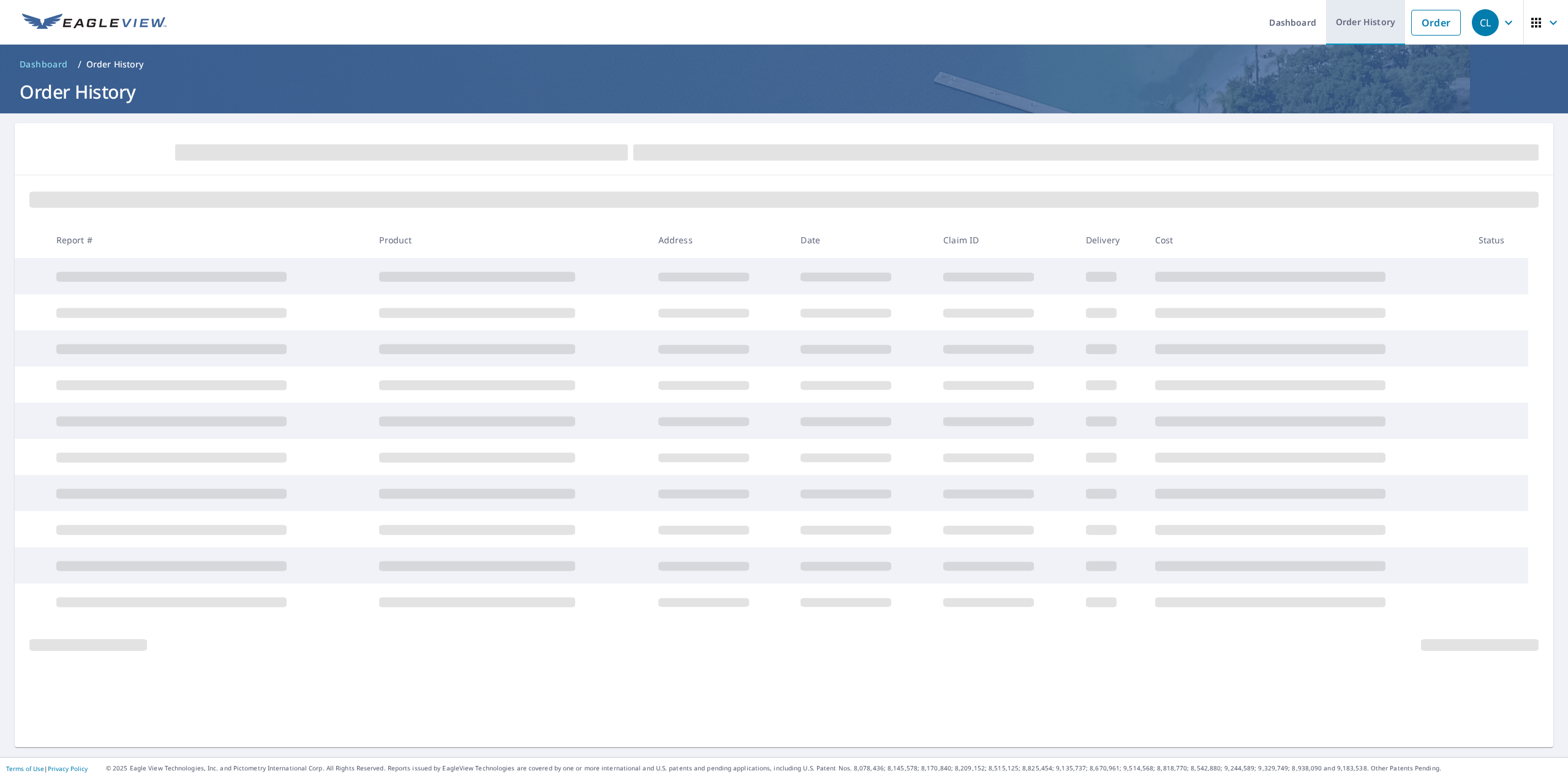
click at [1354, 22] on link "Order History" at bounding box center [1366, 22] width 79 height 44
click at [1296, 24] on link "Dashboard" at bounding box center [1293, 22] width 67 height 44
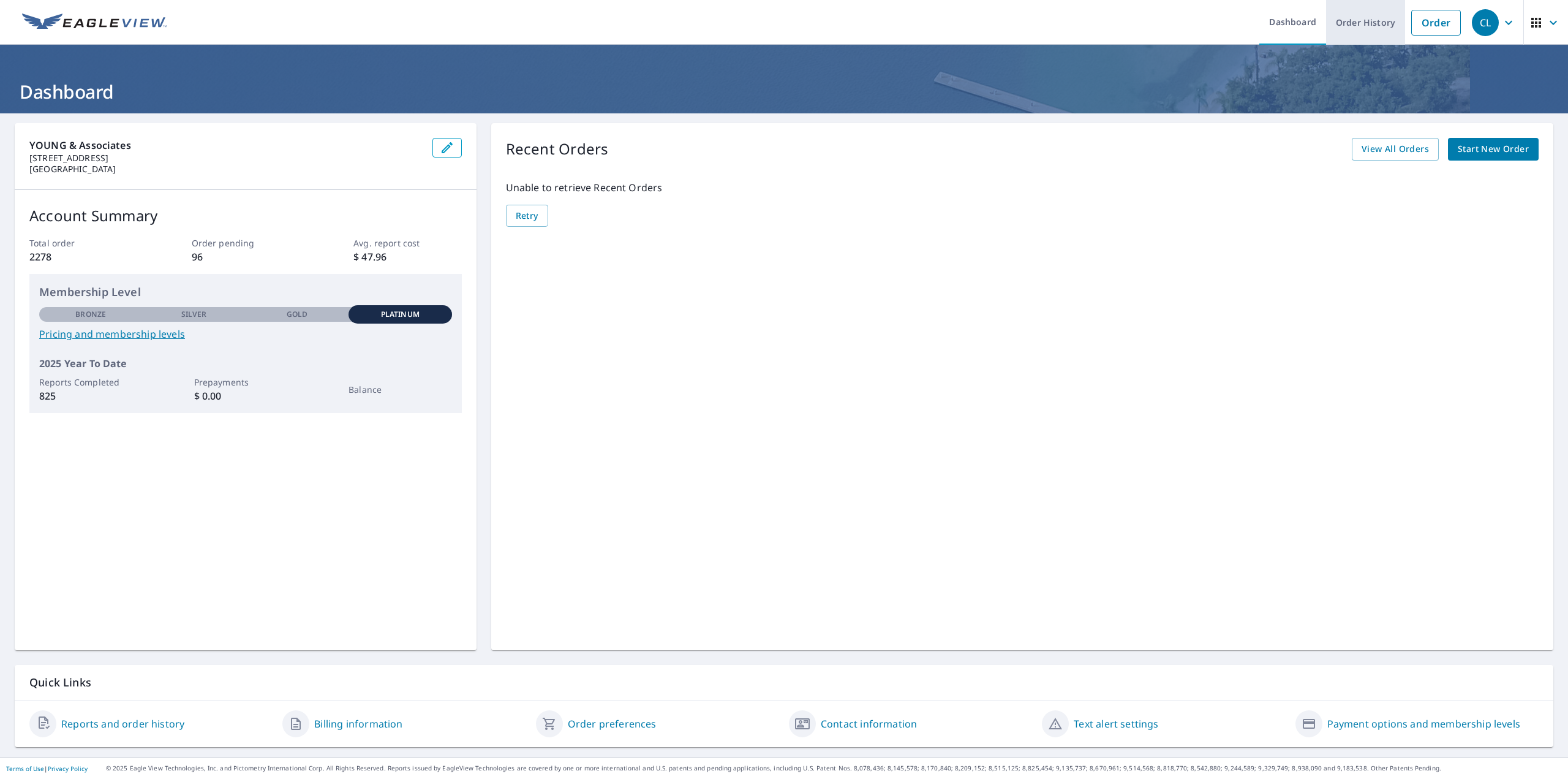
click at [1349, 18] on link "Order History" at bounding box center [1366, 22] width 79 height 44
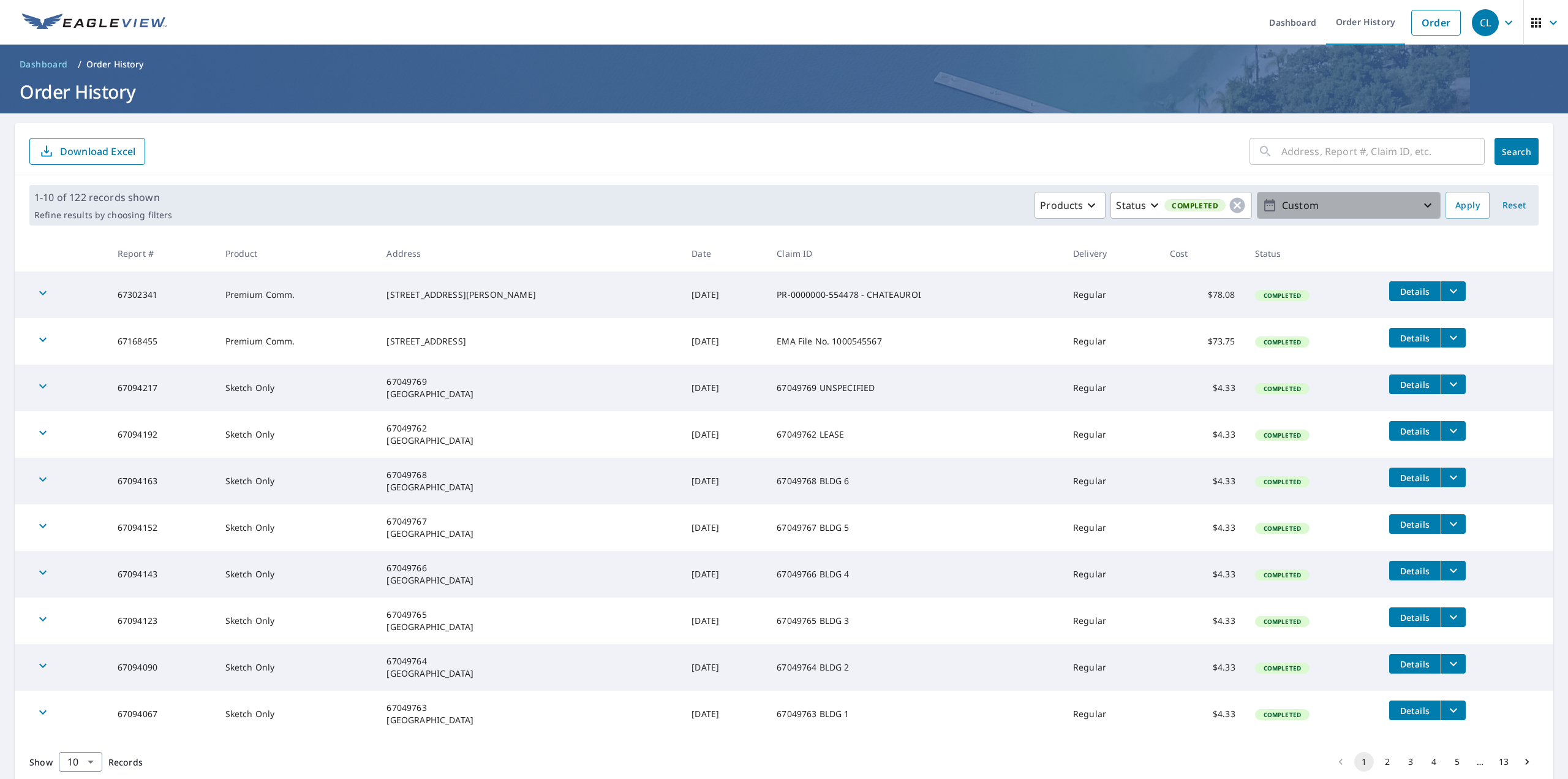
click at [1401, 199] on p "Custom" at bounding box center [1348, 205] width 143 height 22
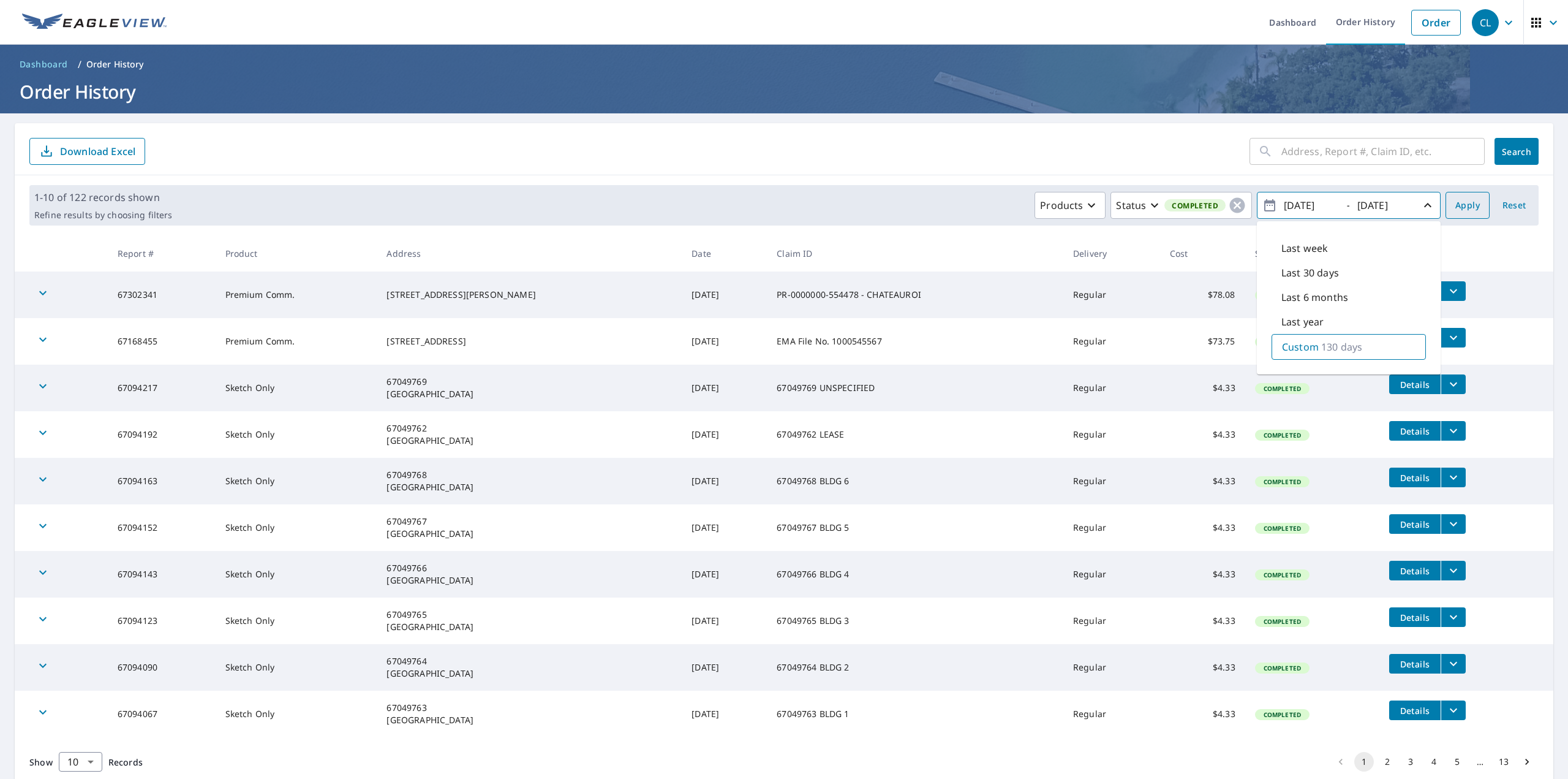
click at [1456, 204] on span "Apply" at bounding box center [1467, 205] width 24 height 15
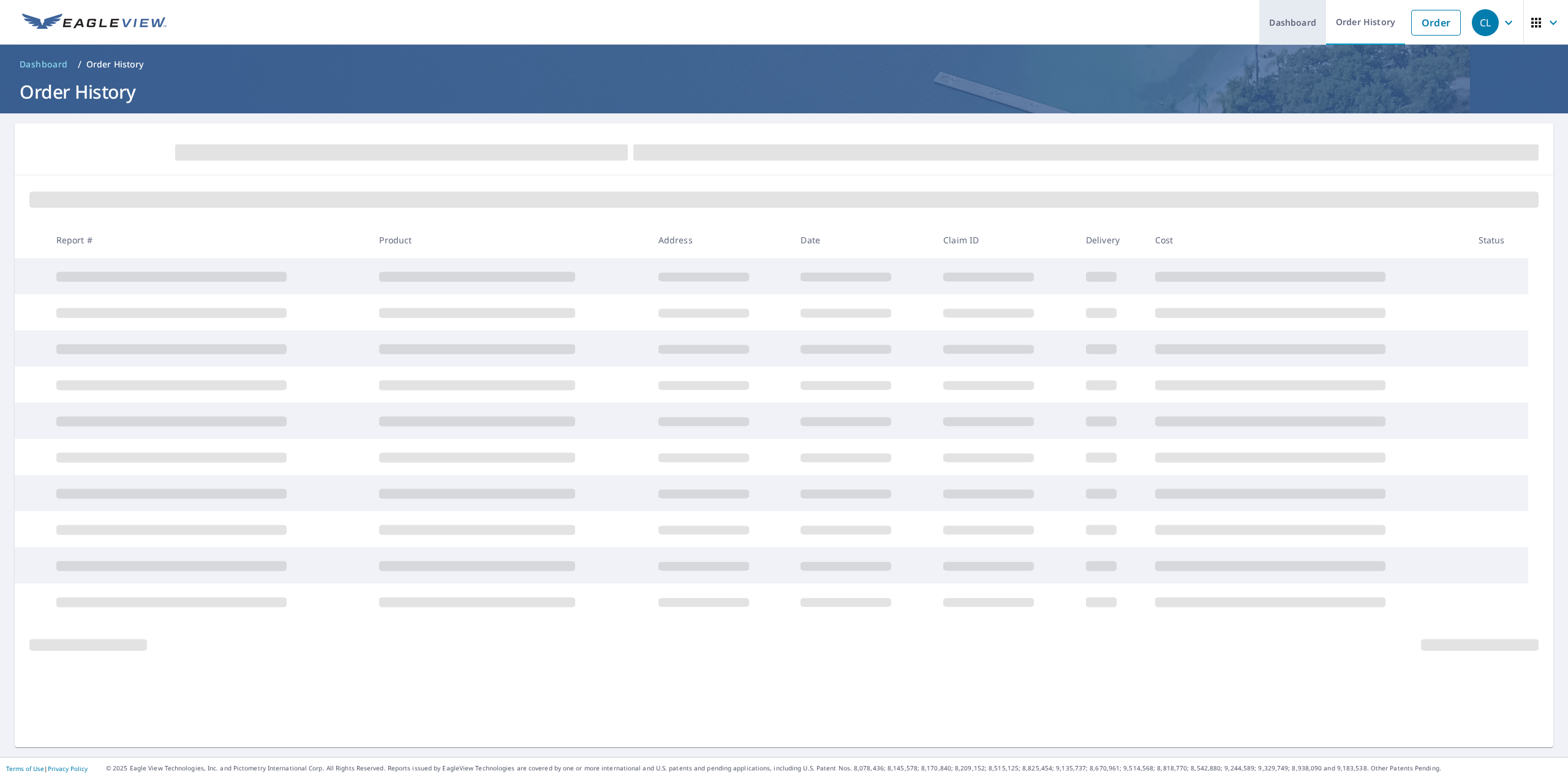
click at [1280, 11] on link "Dashboard" at bounding box center [1293, 22] width 67 height 44
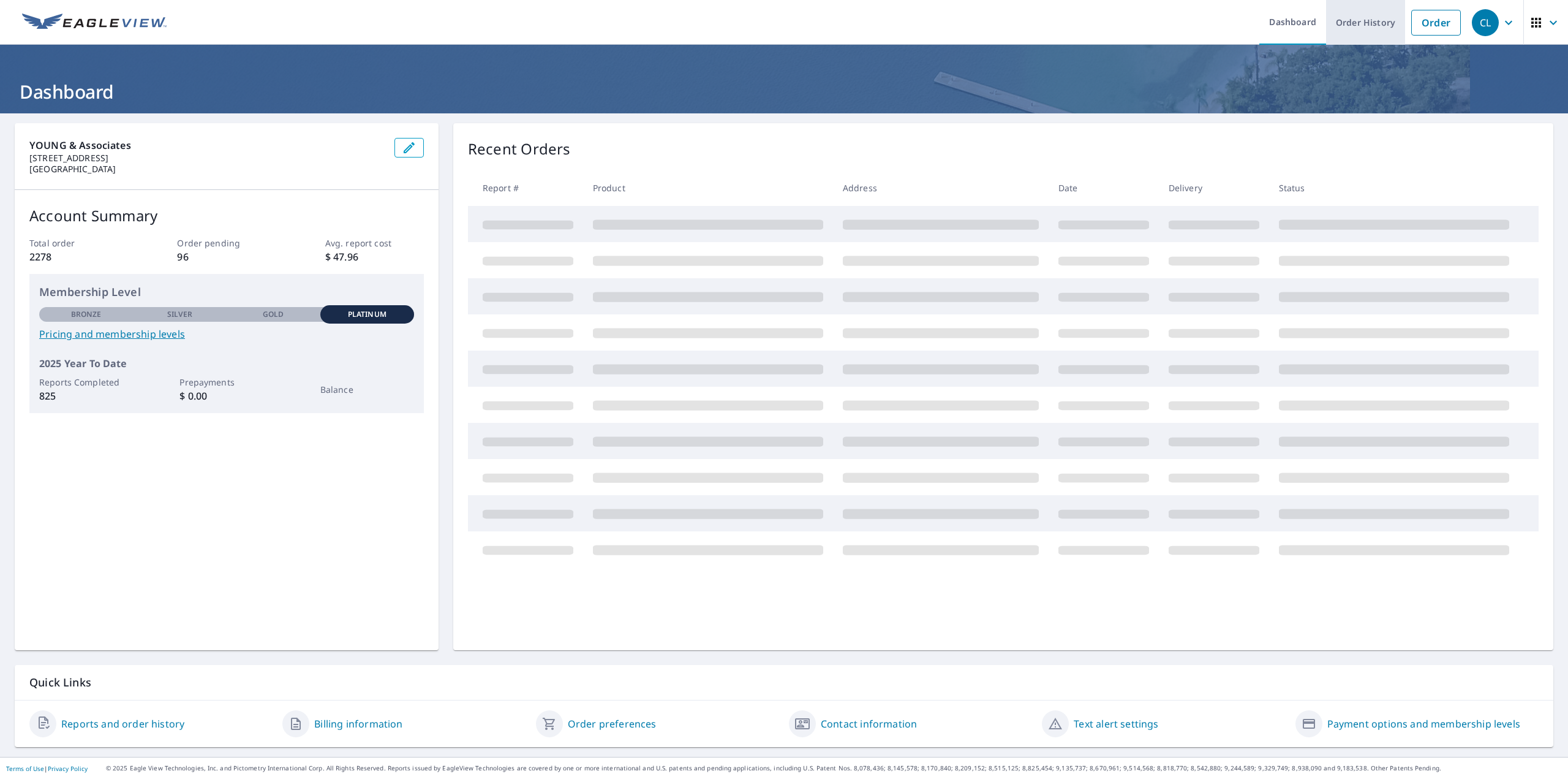
click at [1363, 23] on link "Order History" at bounding box center [1366, 22] width 79 height 44
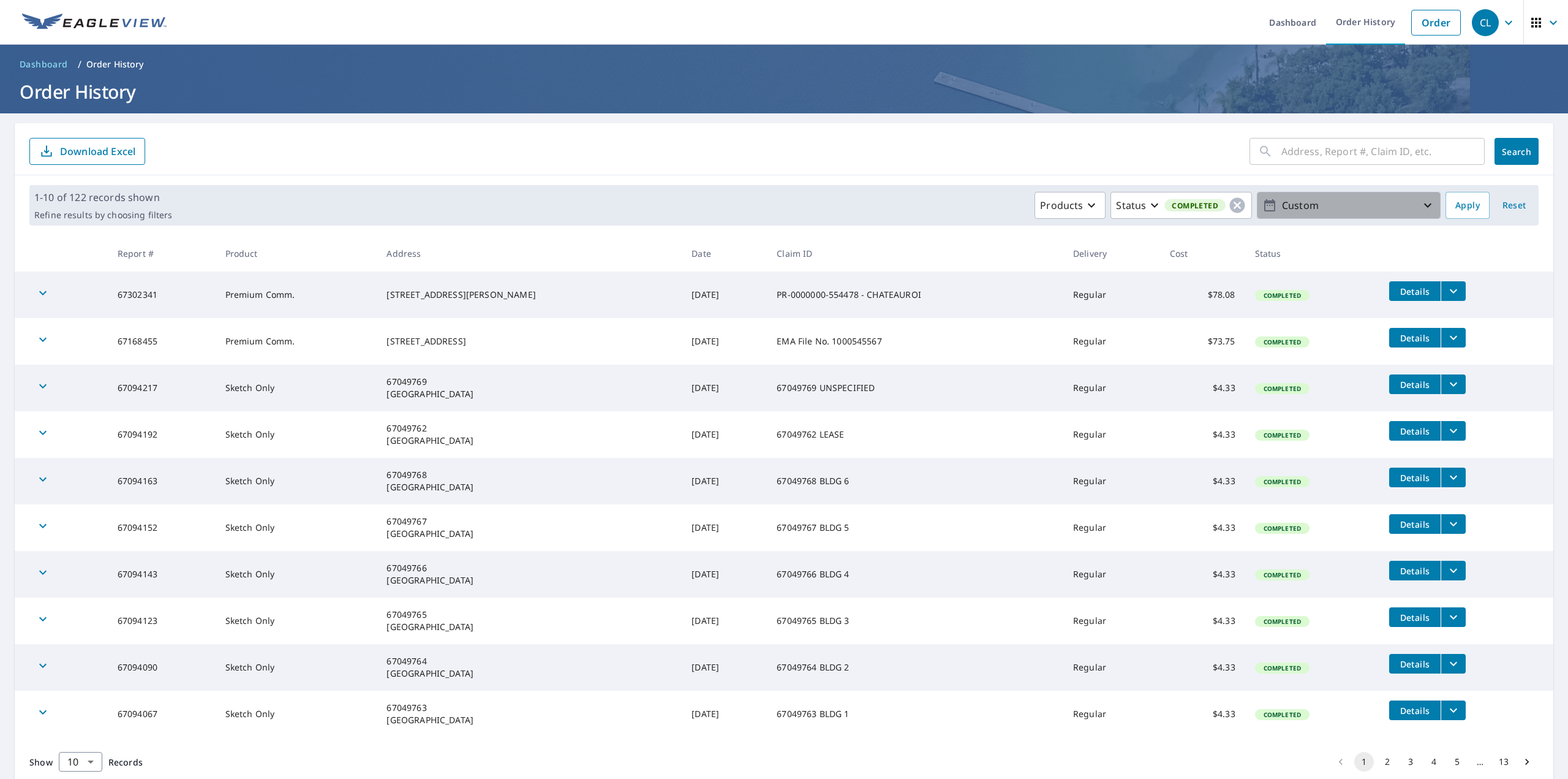
click at [1424, 207] on icon "button" at bounding box center [1427, 205] width 7 height 4
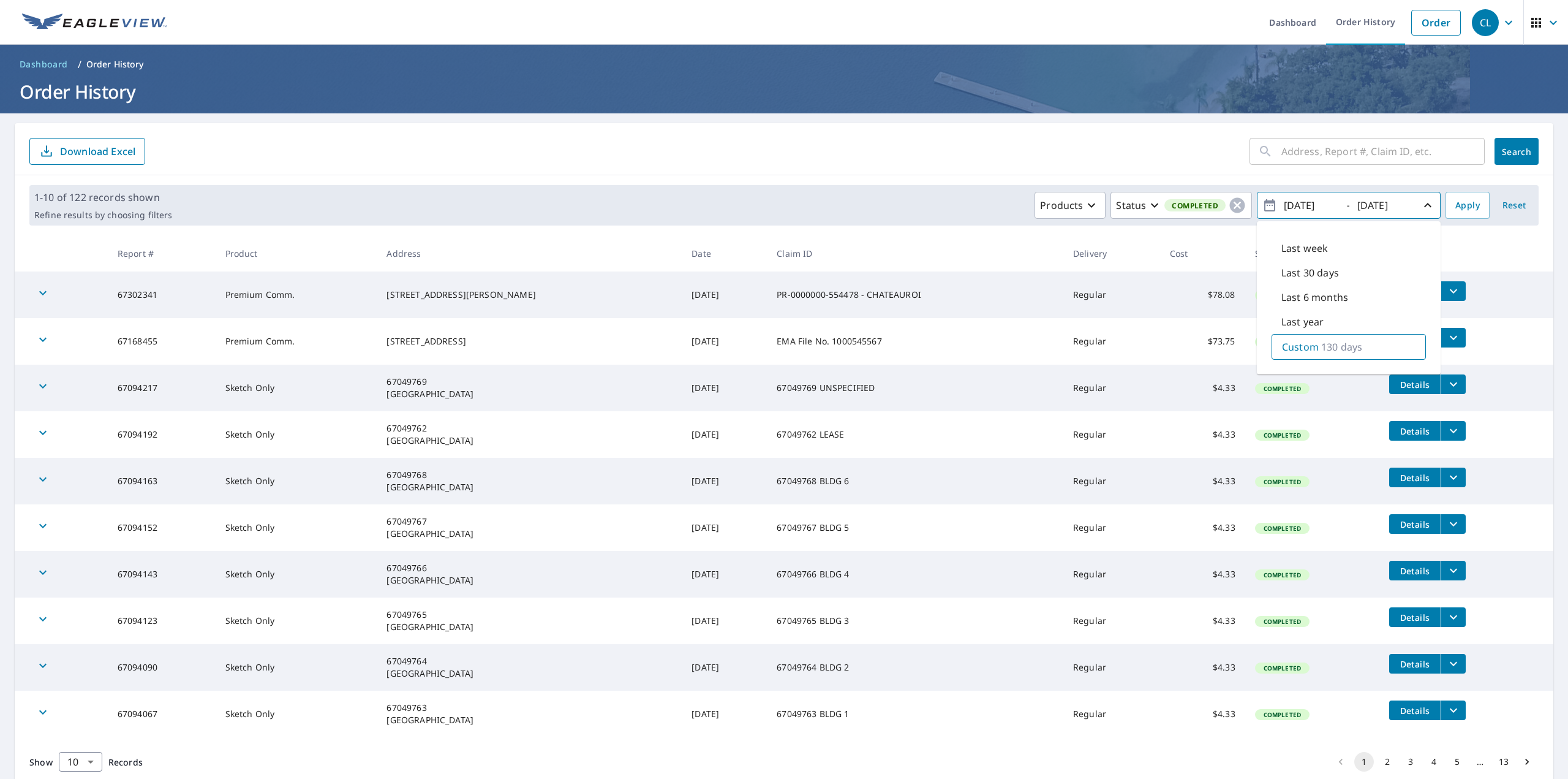
click at [1032, 154] on form "​ Search Download Excel" at bounding box center [784, 151] width 1509 height 27
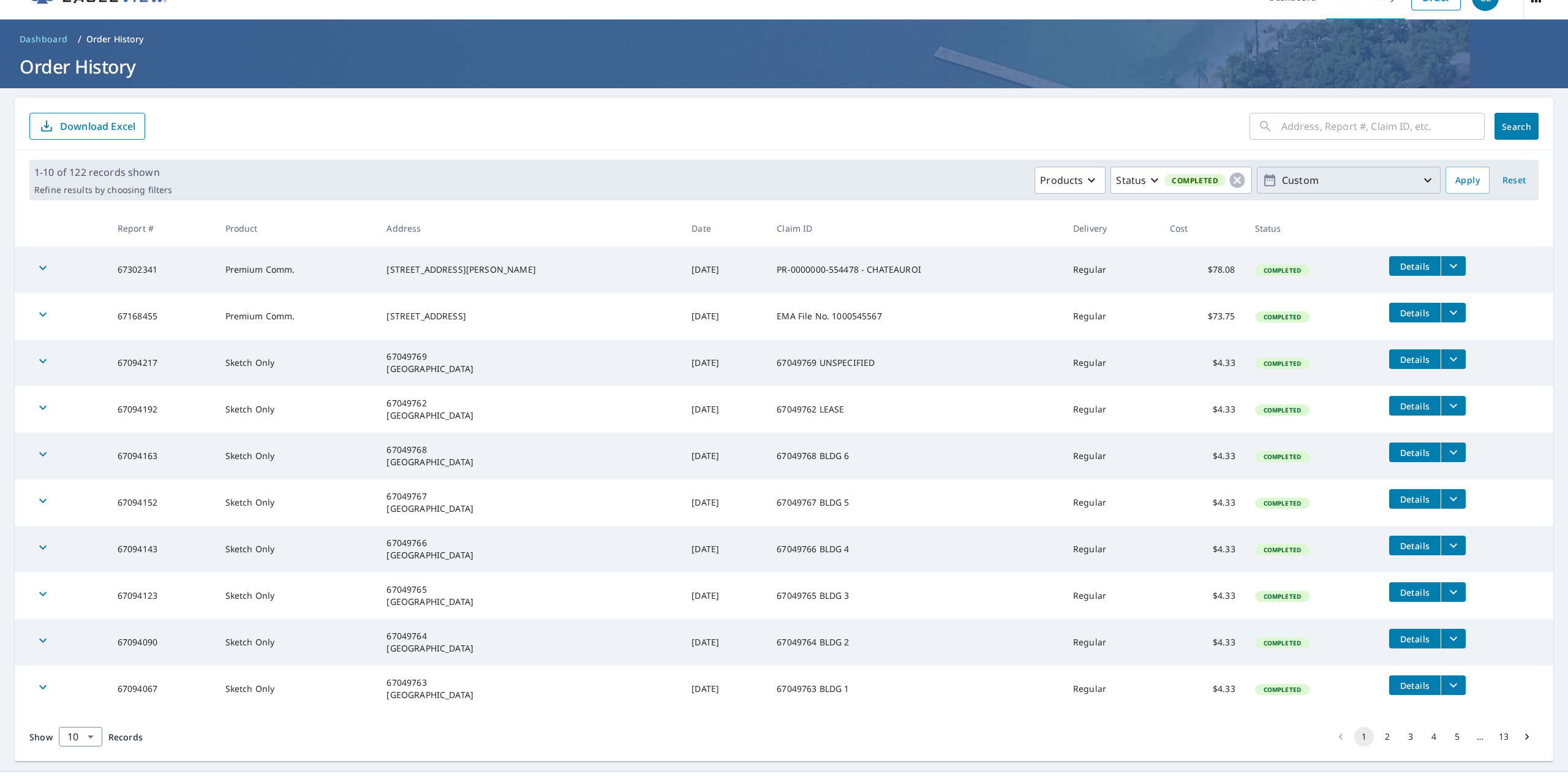
scroll to position [40, 0]
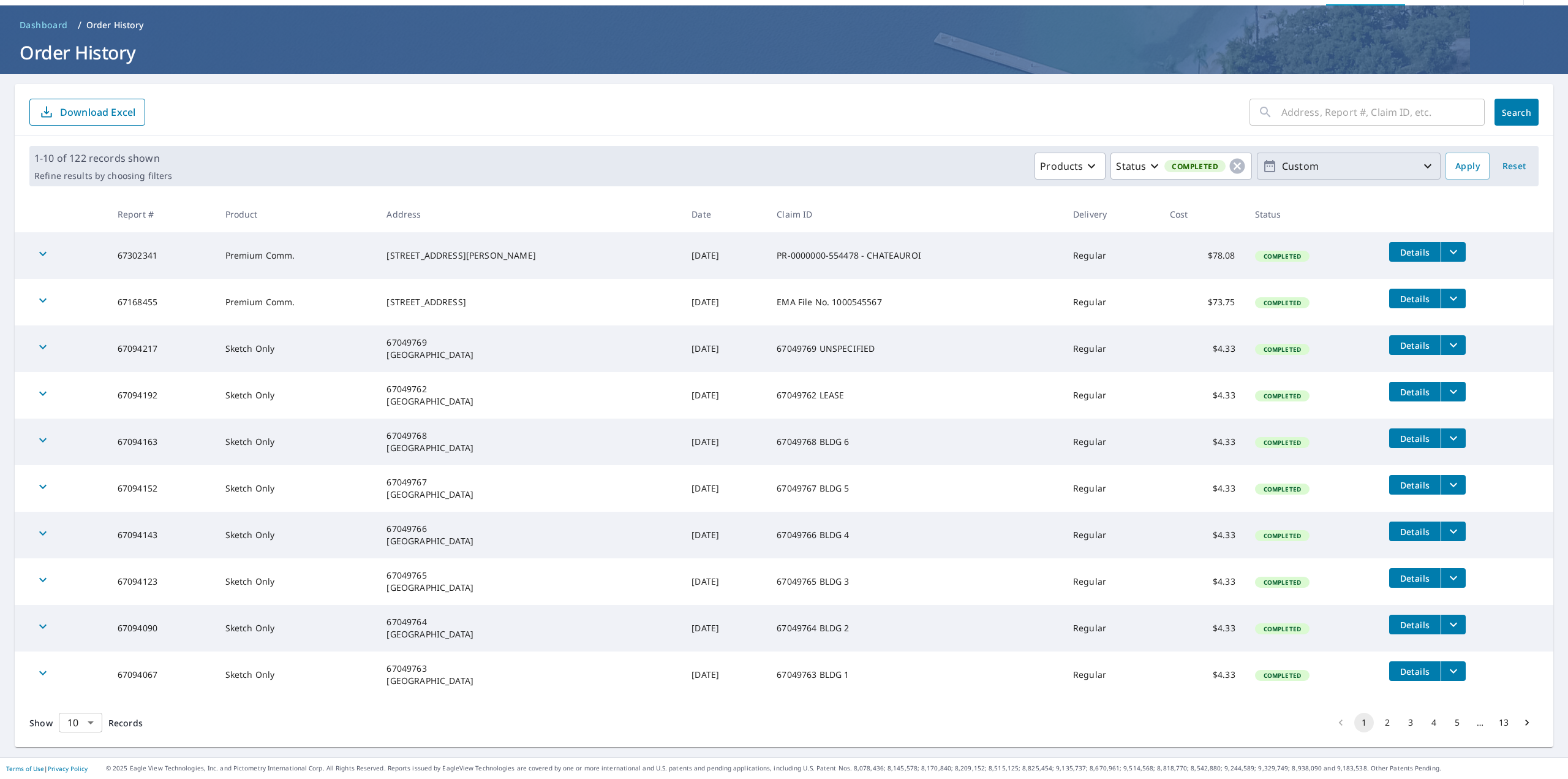
click at [85, 718] on body "CL CL Dashboard Order History Order CL Dashboard / Order History Order History …" at bounding box center [784, 390] width 1568 height 779
click at [81, 761] on li "100" at bounding box center [80, 752] width 44 height 22
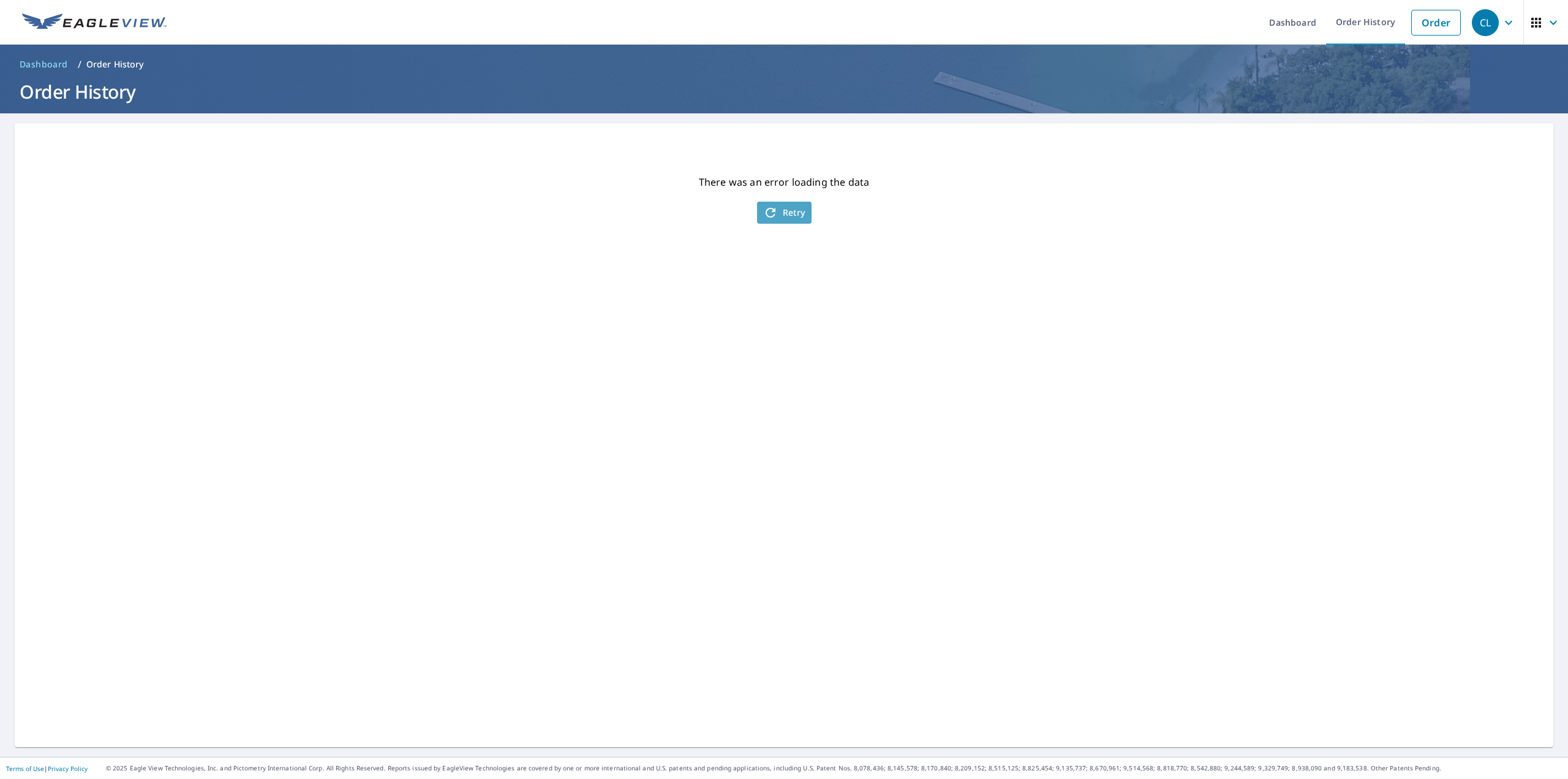
click at [794, 208] on span "Retry" at bounding box center [784, 213] width 42 height 15
click at [1364, 19] on link "Order History" at bounding box center [1366, 22] width 79 height 44
click at [1296, 19] on link "Dashboard" at bounding box center [1293, 22] width 67 height 44
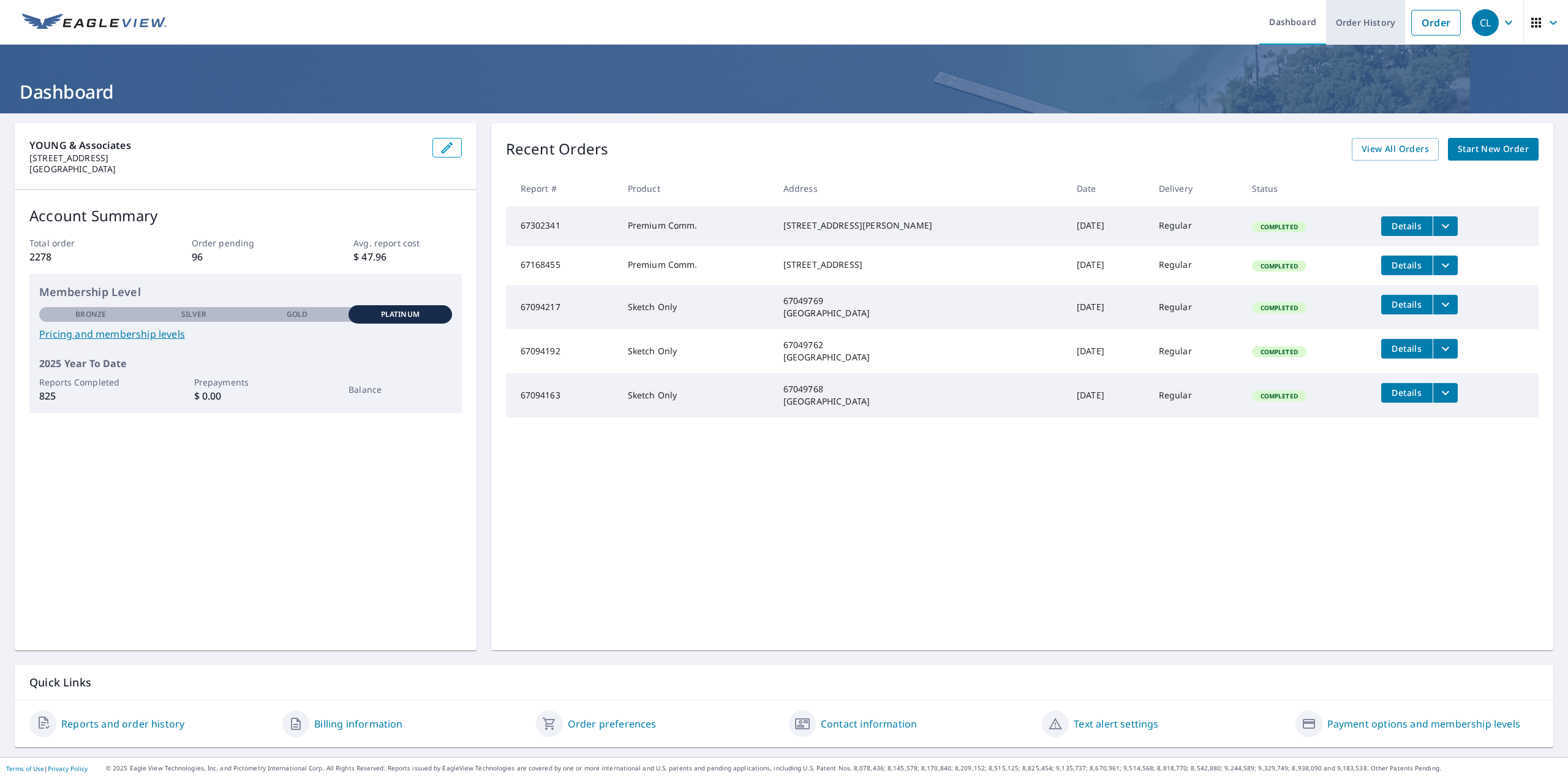
click at [1347, 17] on link "Order History" at bounding box center [1366, 22] width 79 height 44
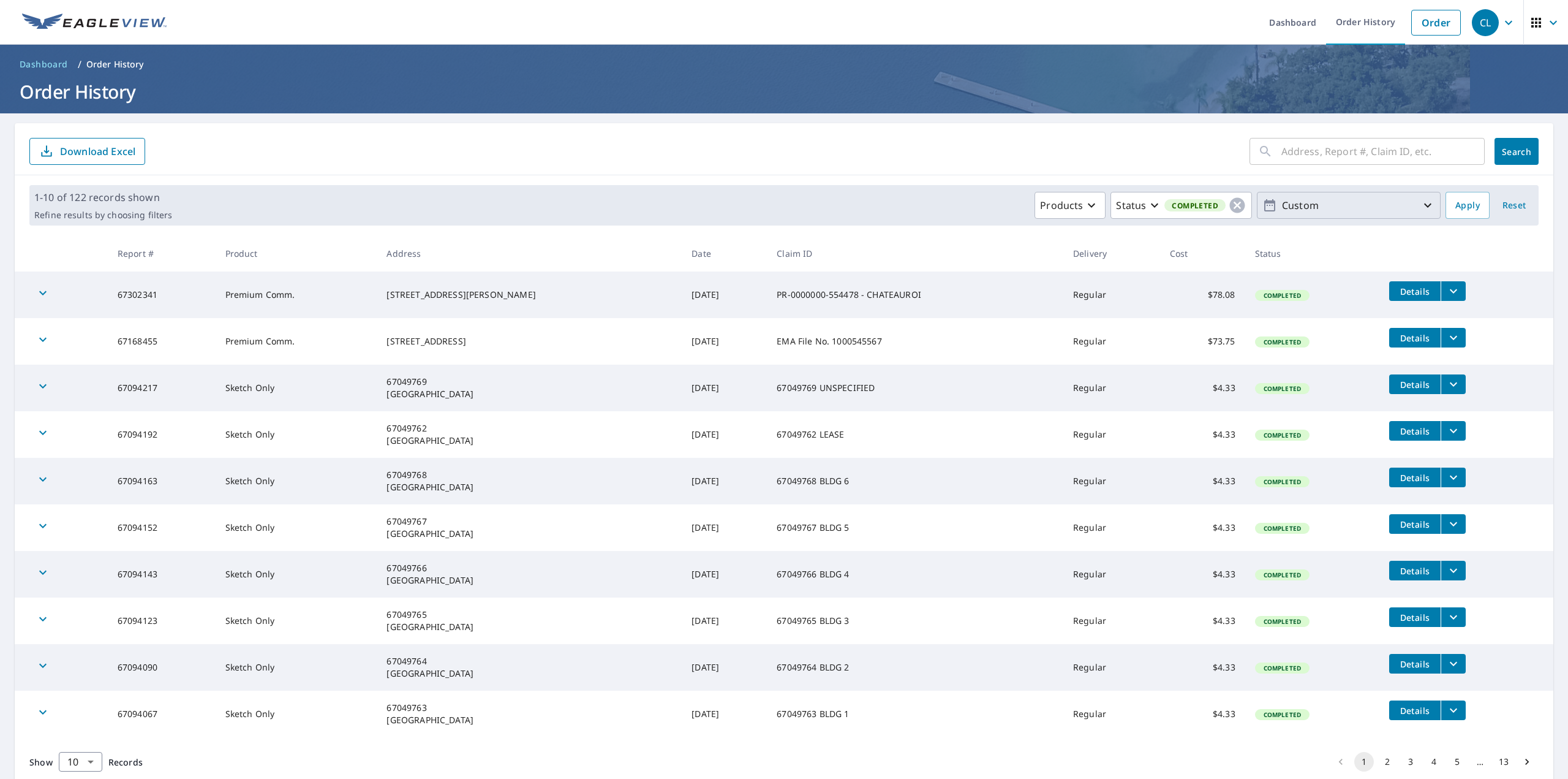
click at [1325, 204] on p "Custom" at bounding box center [1348, 205] width 143 height 22
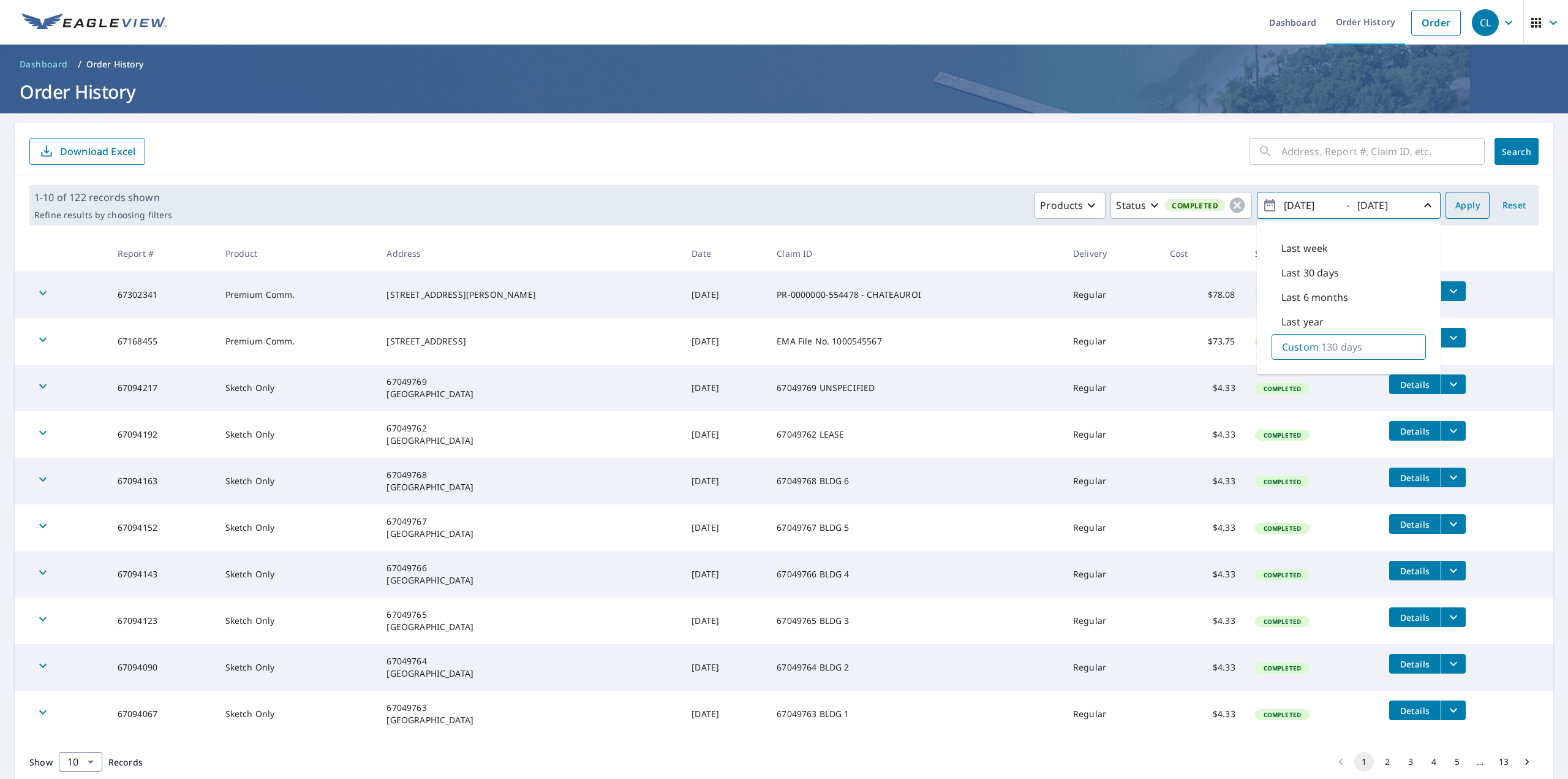
click at [1445, 205] on button "Apply" at bounding box center [1467, 204] width 44 height 27
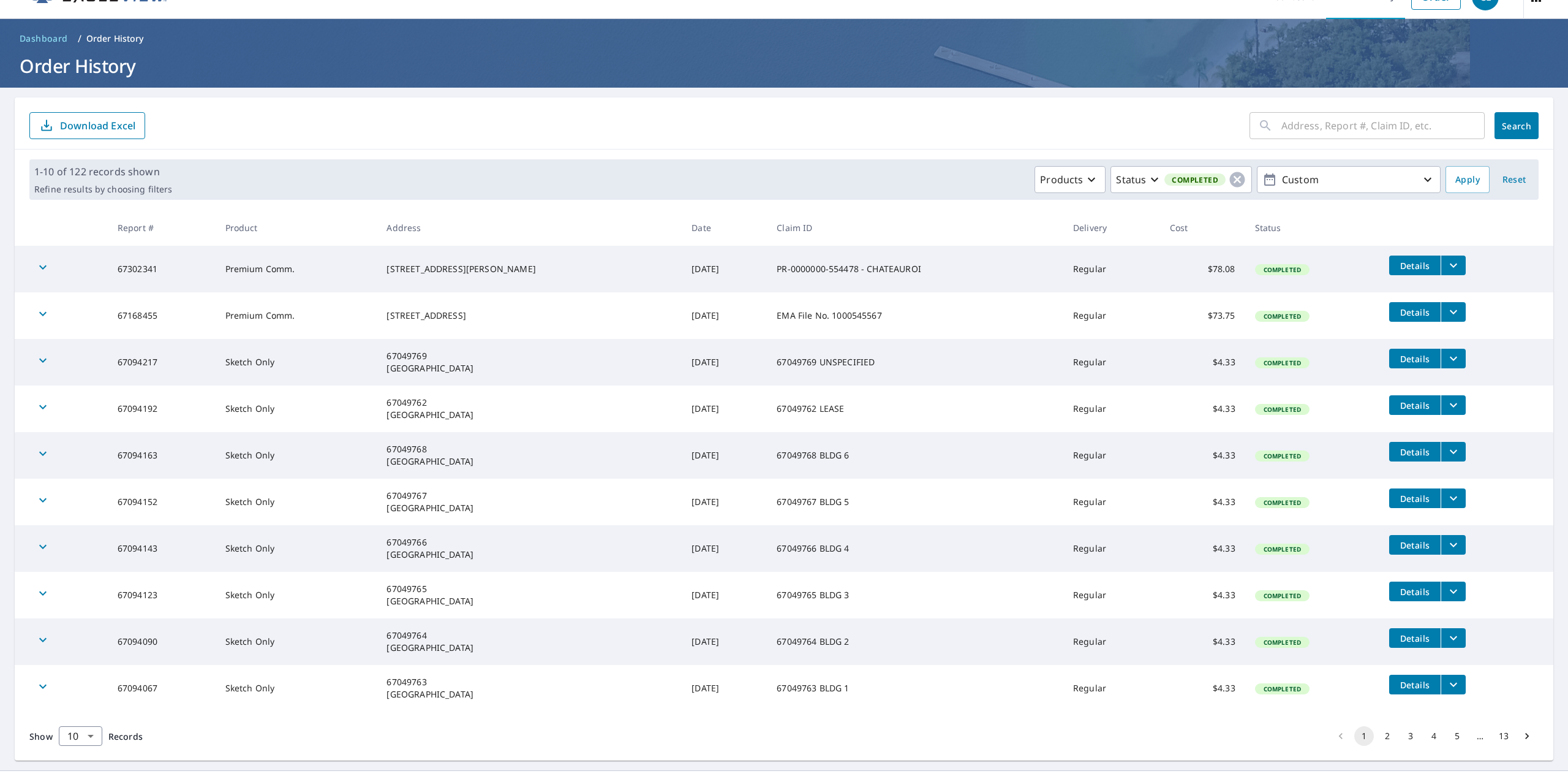
scroll to position [40, 0]
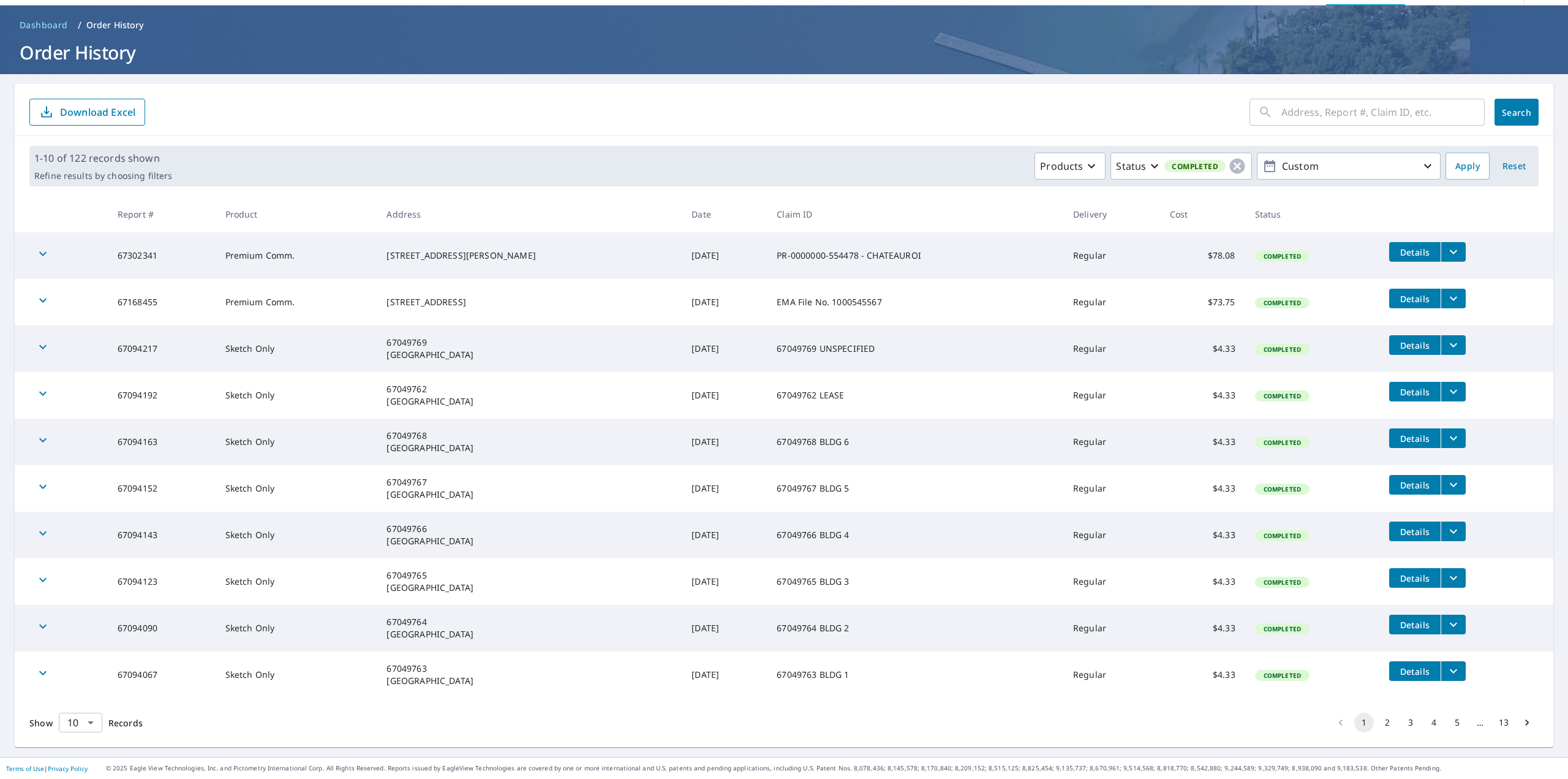
click at [68, 725] on body "CL CL Dashboard Order History Order CL Dashboard / Order History Order History …" at bounding box center [784, 390] width 1568 height 779
click at [73, 760] on li "100" at bounding box center [80, 752] width 44 height 22
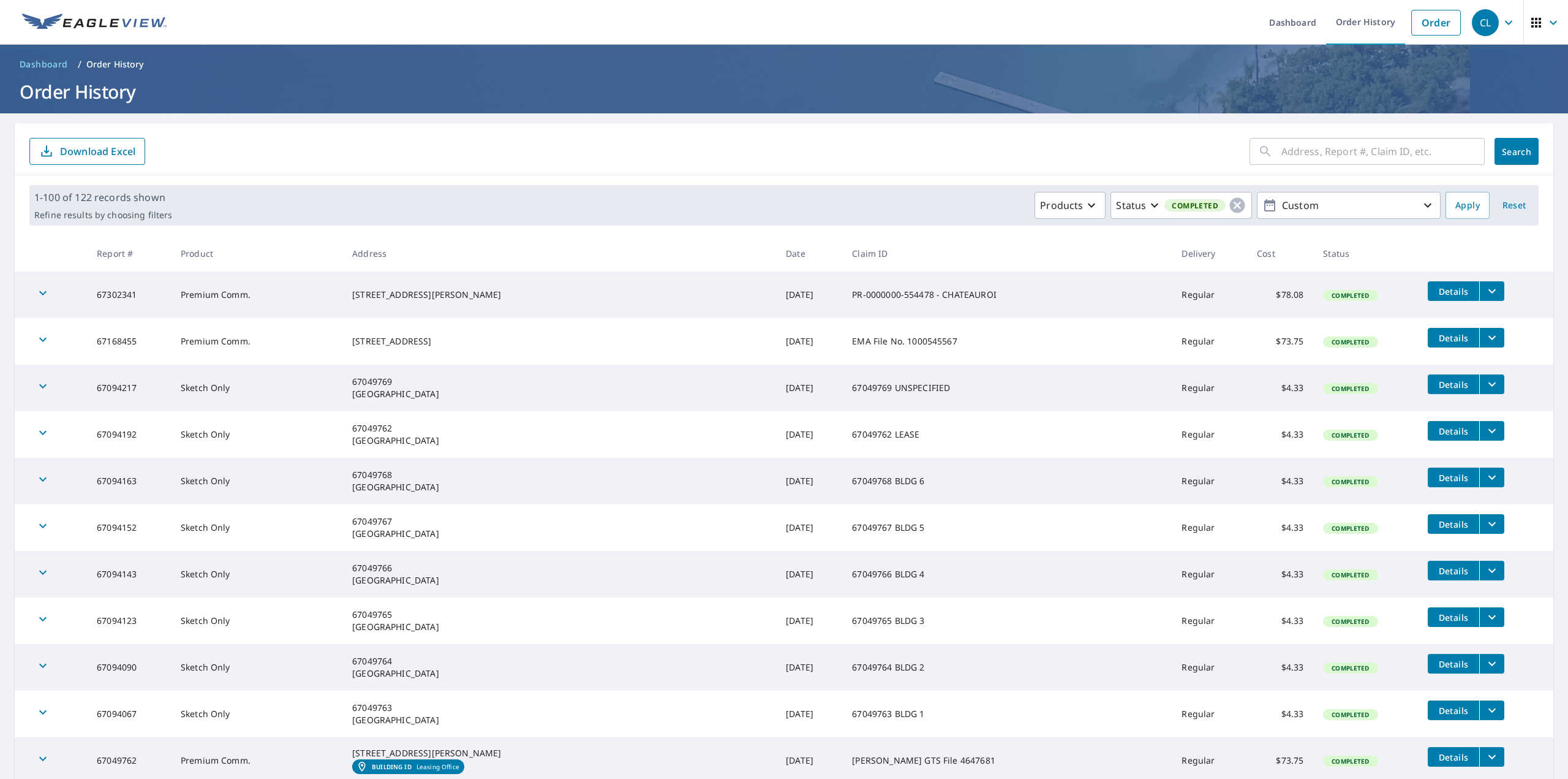
click at [1120, 11] on ul "Dashboard Order History Order" at bounding box center [820, 22] width 1293 height 44
click at [1151, 204] on icon "button" at bounding box center [1154, 205] width 7 height 4
click at [1158, 259] on p "In Process" at bounding box center [1166, 258] width 49 height 15
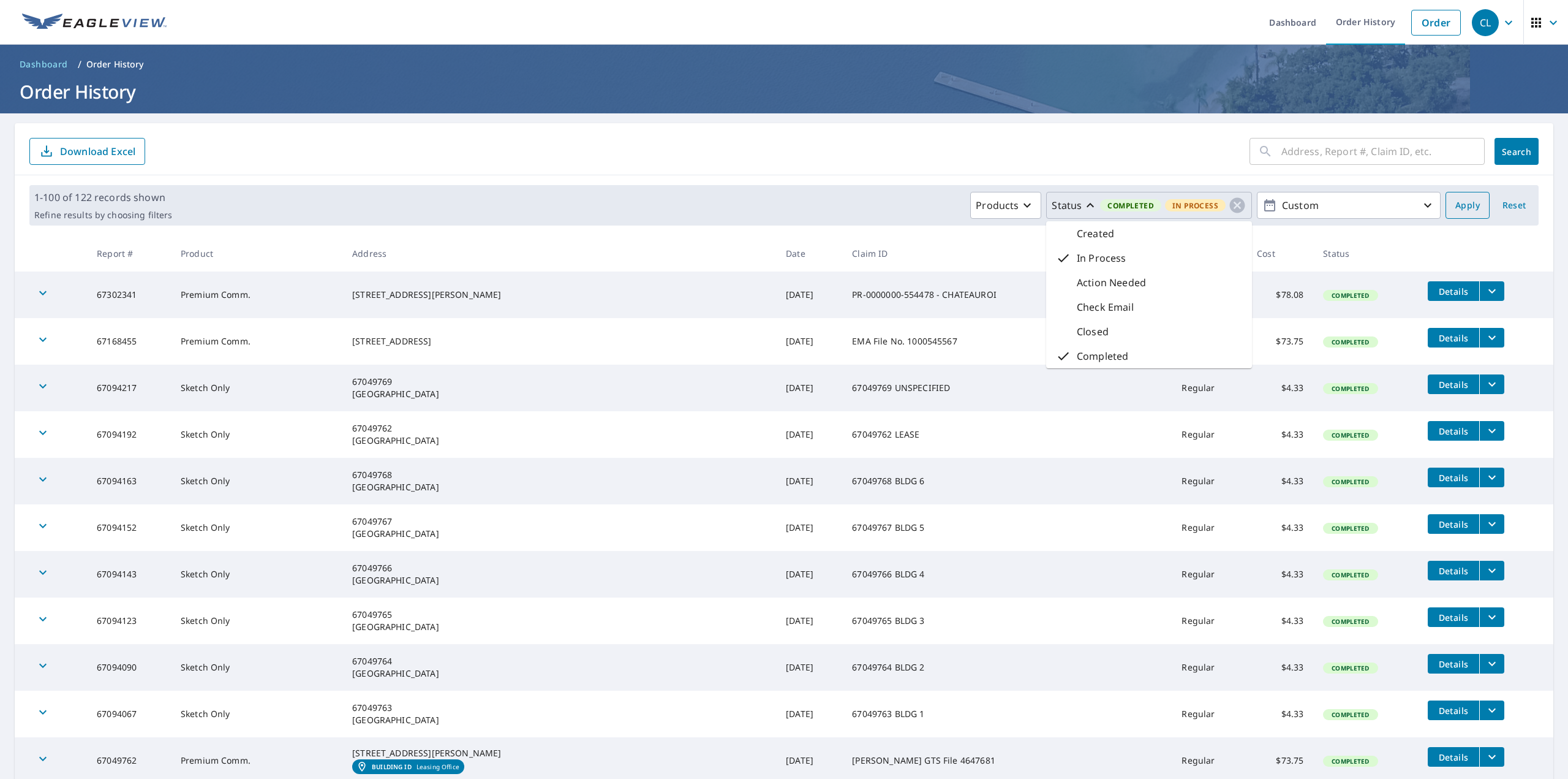
click at [1455, 200] on span "Apply" at bounding box center [1467, 205] width 24 height 15
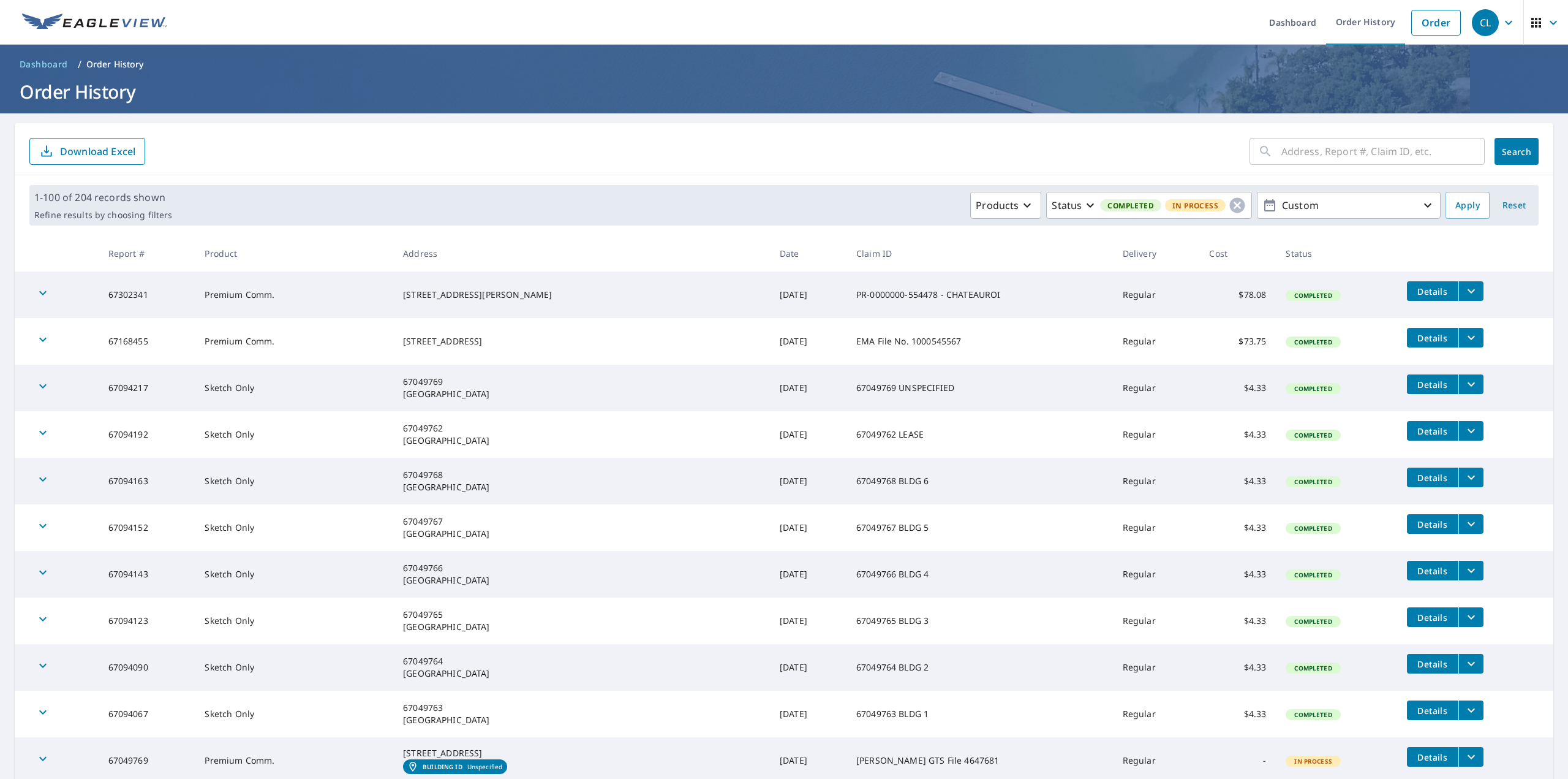
click at [883, 153] on form "​ Search Download Excel" at bounding box center [784, 151] width 1509 height 27
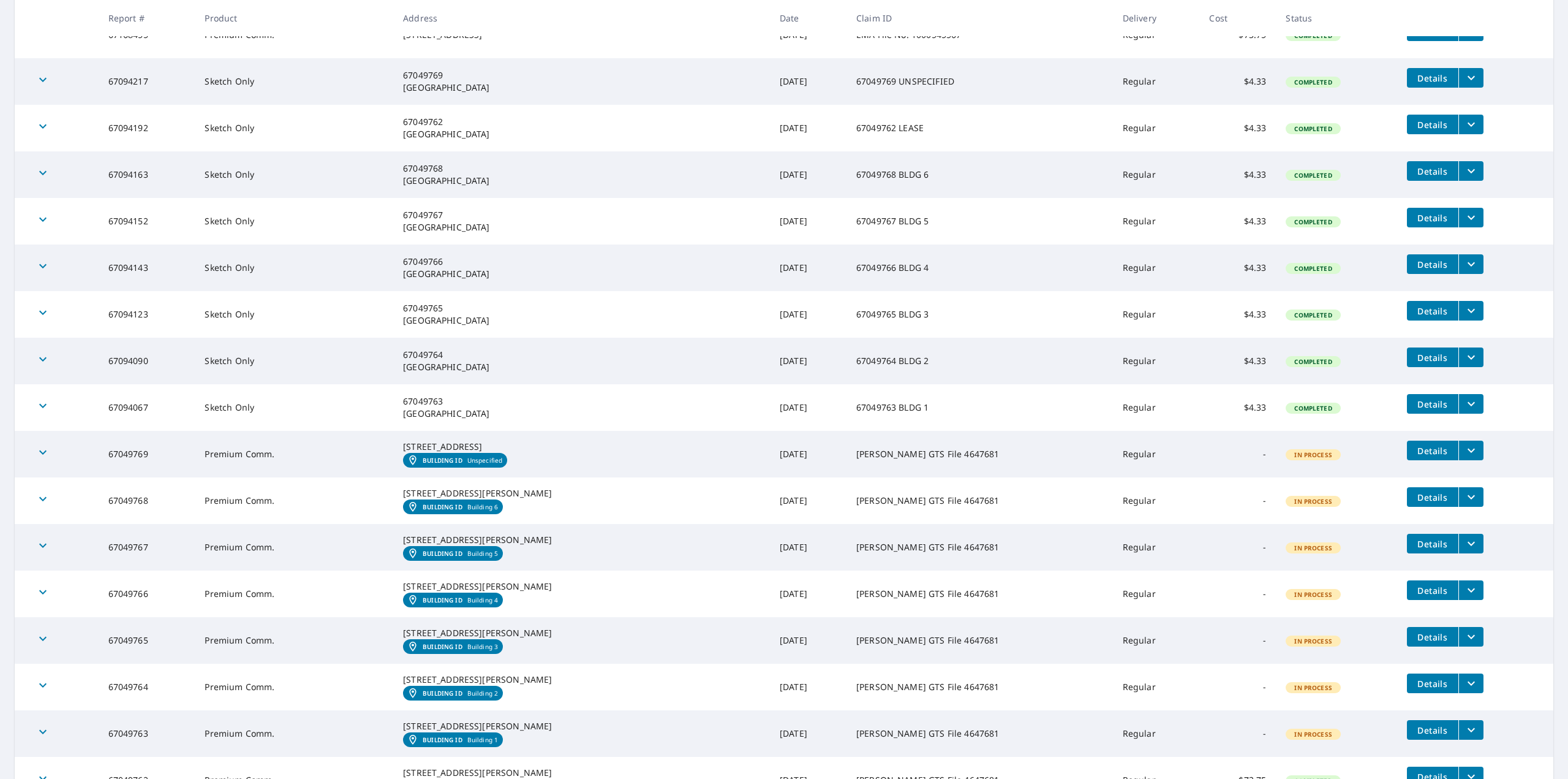
scroll to position [491, 0]
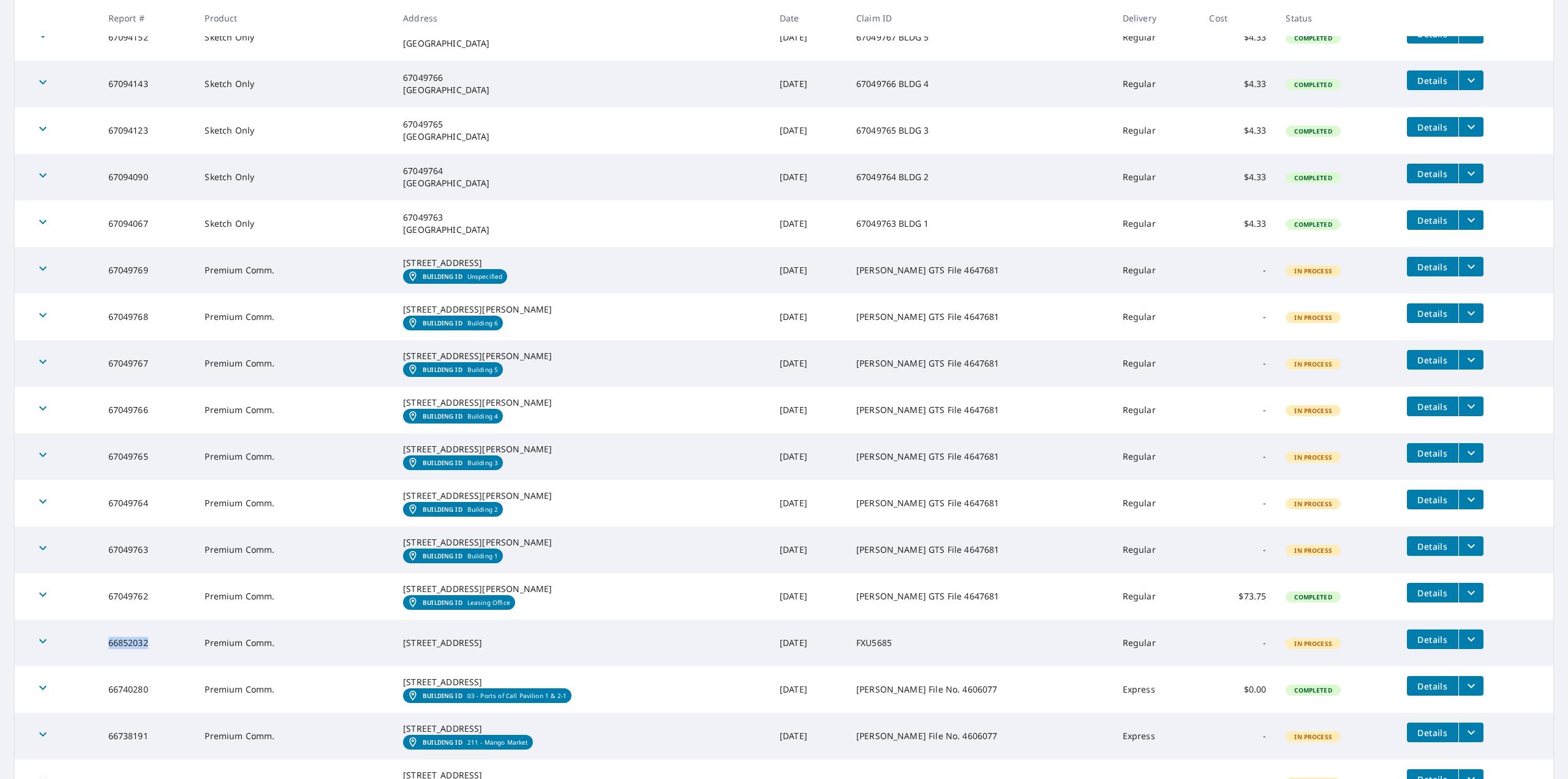
drag, startPoint x: 145, startPoint y: 741, endPoint x: 107, endPoint y: 743, distance: 38.1
click at [107, 666] on td "66852032" at bounding box center [147, 643] width 97 height 47
copy td "66852032"
